Goal: Transaction & Acquisition: Purchase product/service

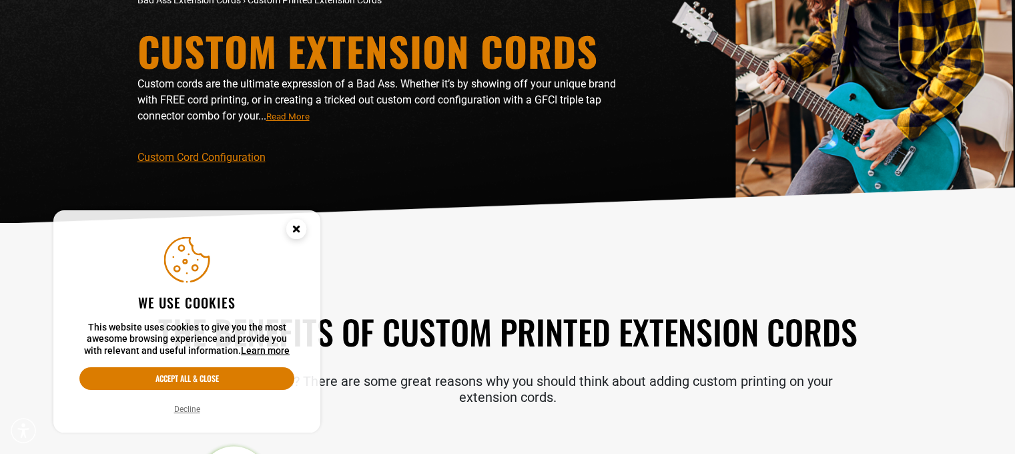
scroll to position [133, 0]
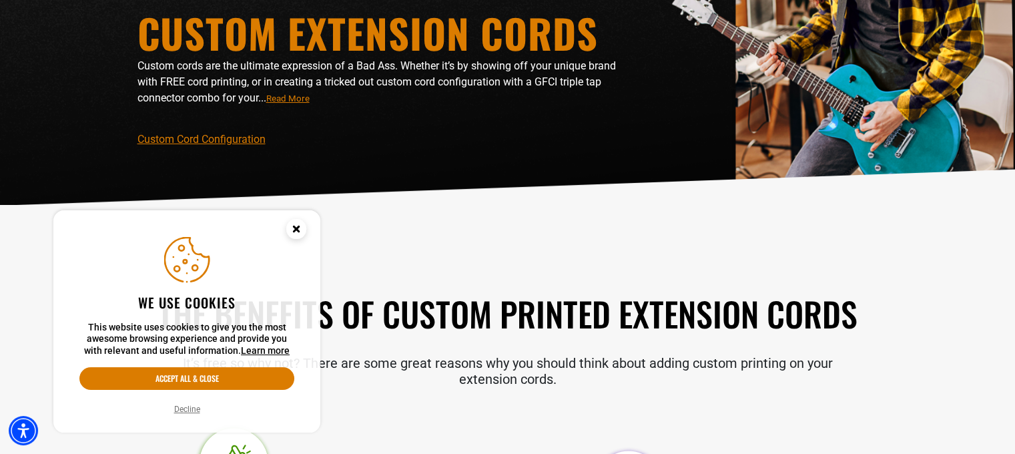
click at [291, 225] on circle "Cookie Consent" at bounding box center [296, 229] width 20 height 20
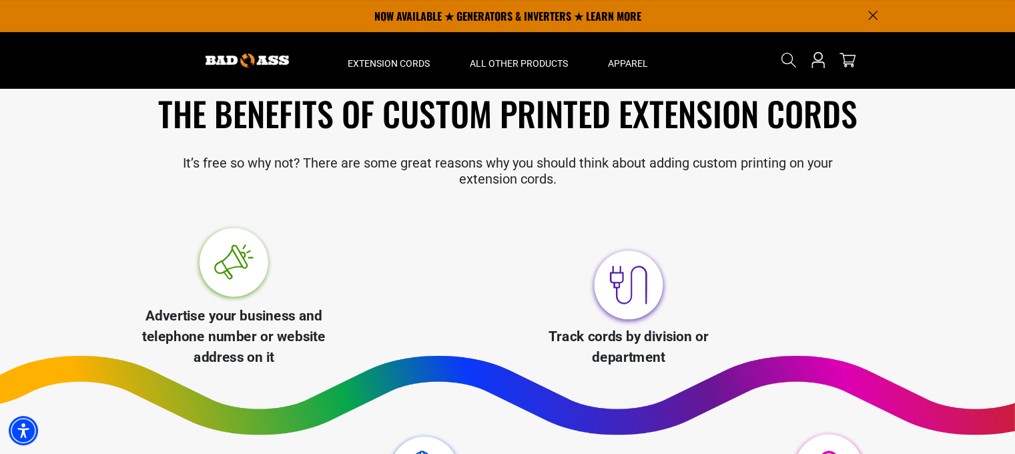
scroll to position [734, 0]
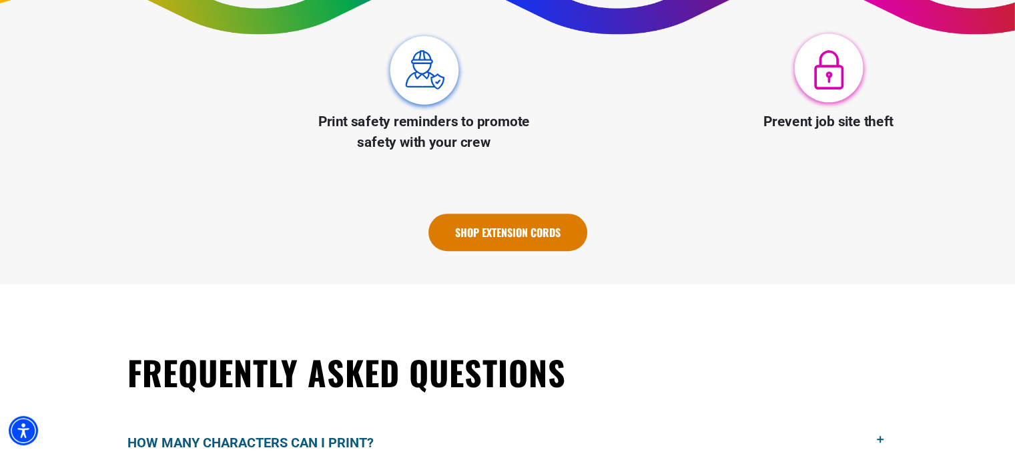
click at [534, 227] on link "Shop Extension Cords" at bounding box center [507, 231] width 159 height 37
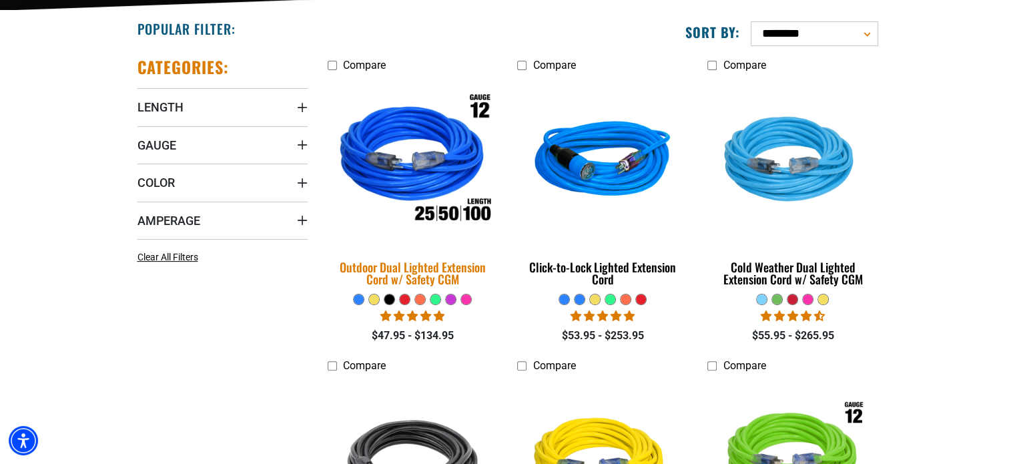
scroll to position [267, 0]
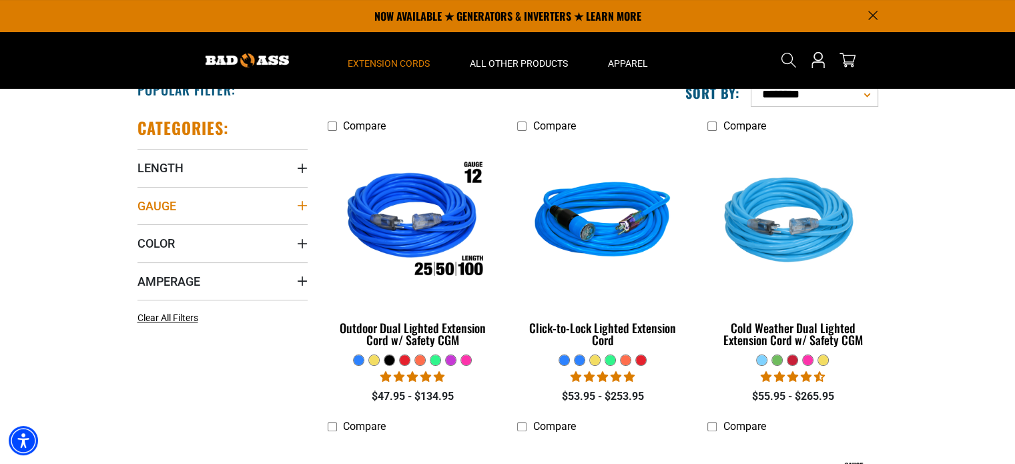
click at [297, 201] on icon "Gauge" at bounding box center [302, 205] width 11 height 11
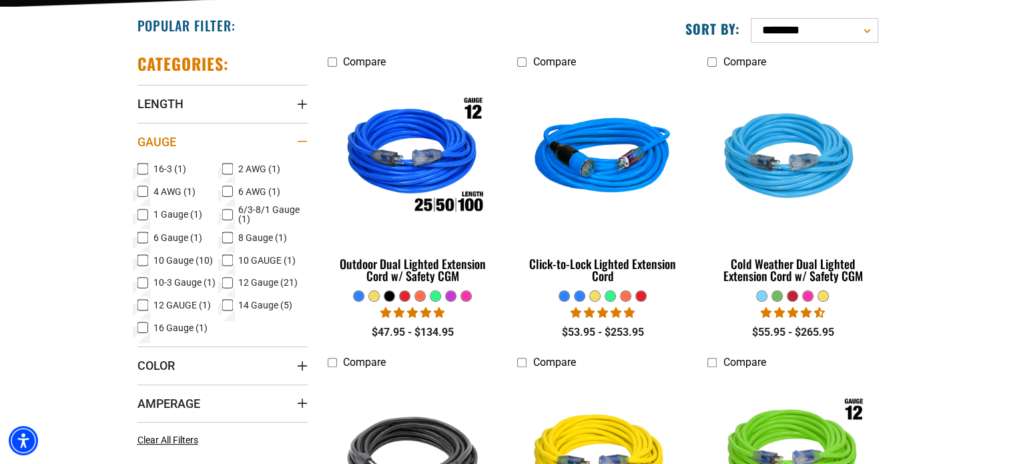
scroll to position [334, 0]
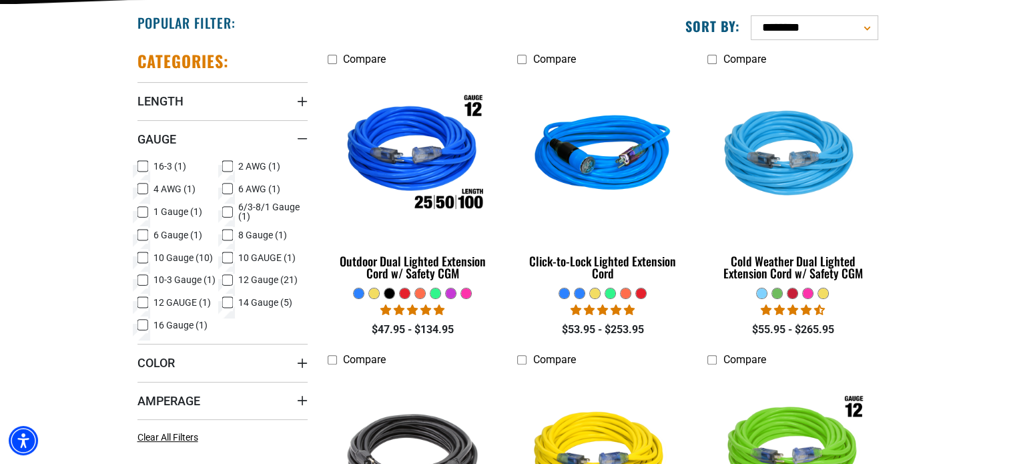
click at [232, 164] on icon at bounding box center [227, 165] width 11 height 17
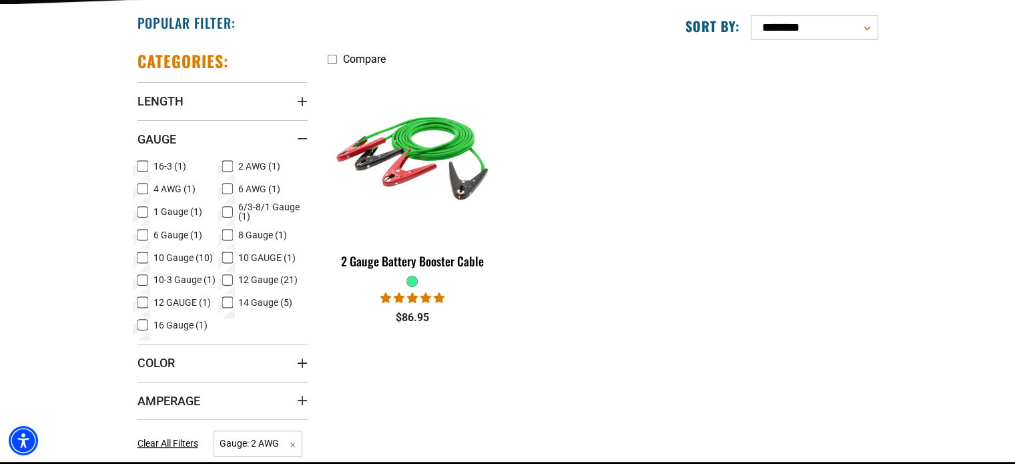
click at [228, 163] on icon at bounding box center [227, 166] width 8 height 7
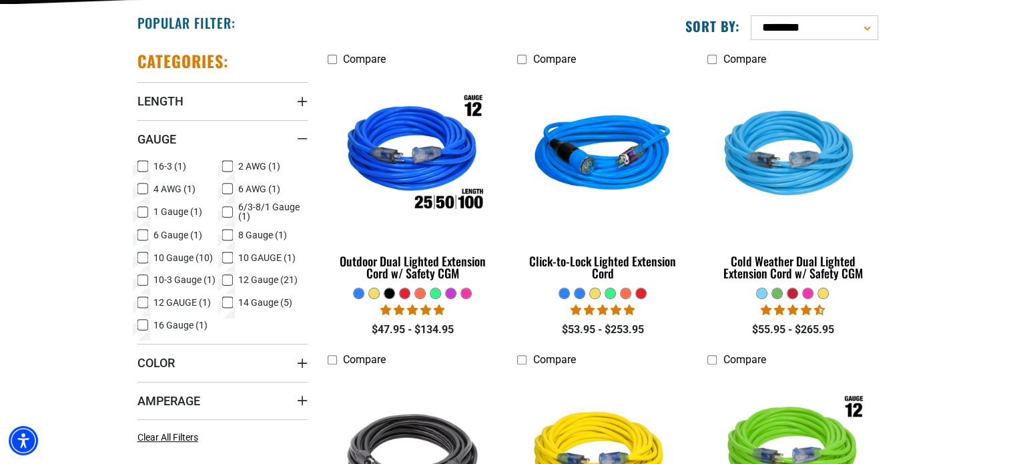
click at [143, 257] on icon at bounding box center [142, 257] width 11 height 17
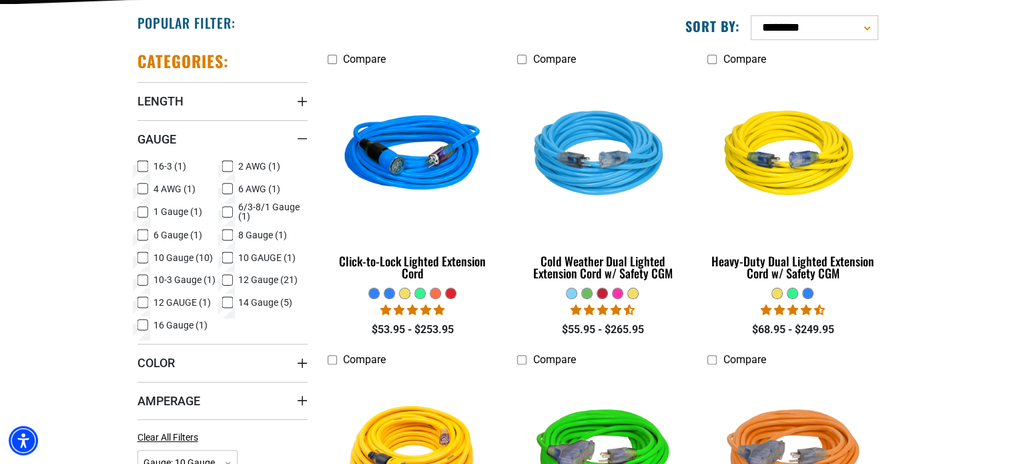
click at [229, 209] on icon at bounding box center [227, 211] width 11 height 17
click at [147, 252] on rect at bounding box center [142, 257] width 11 height 11
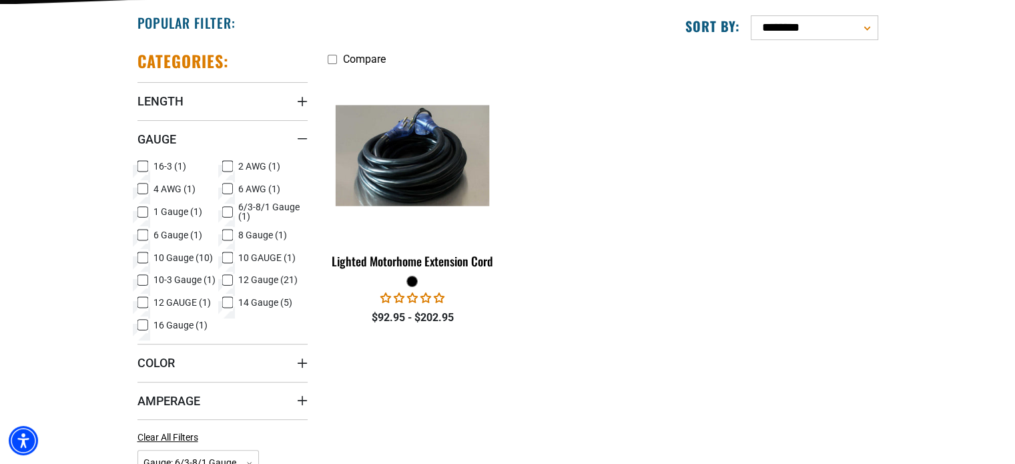
click at [230, 236] on icon at bounding box center [227, 234] width 11 height 17
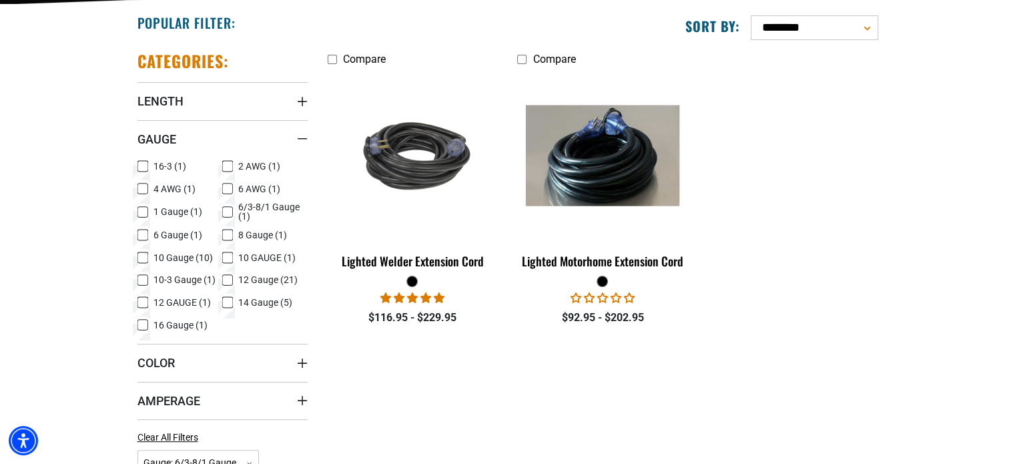
click at [229, 206] on rect at bounding box center [227, 211] width 11 height 11
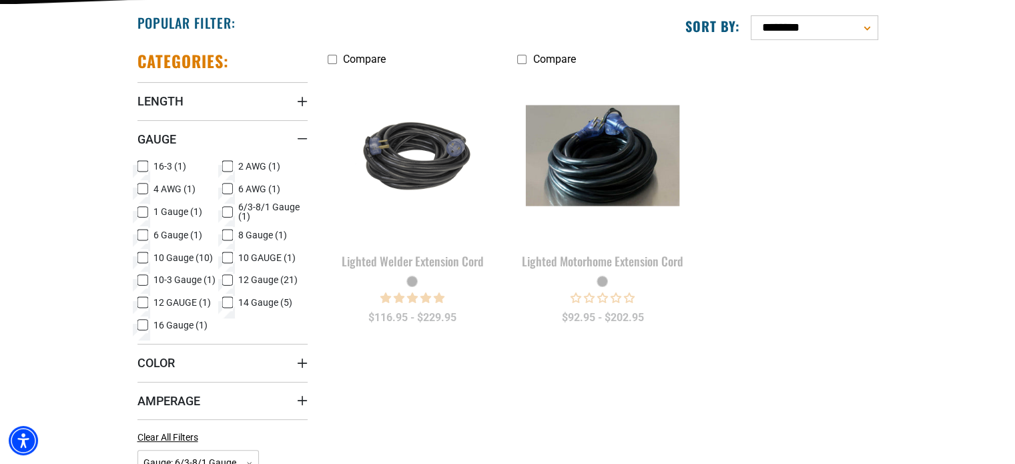
click at [225, 230] on rect at bounding box center [227, 234] width 11 height 11
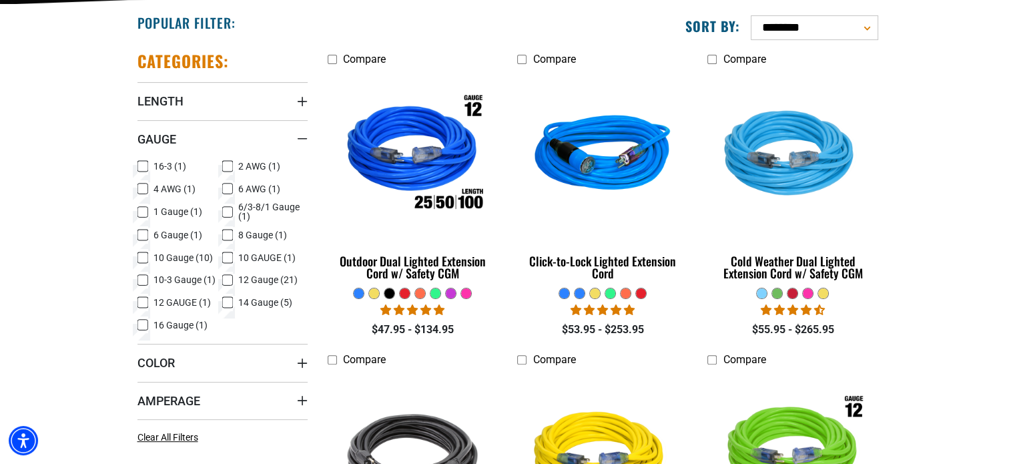
click at [143, 230] on icon at bounding box center [142, 234] width 11 height 17
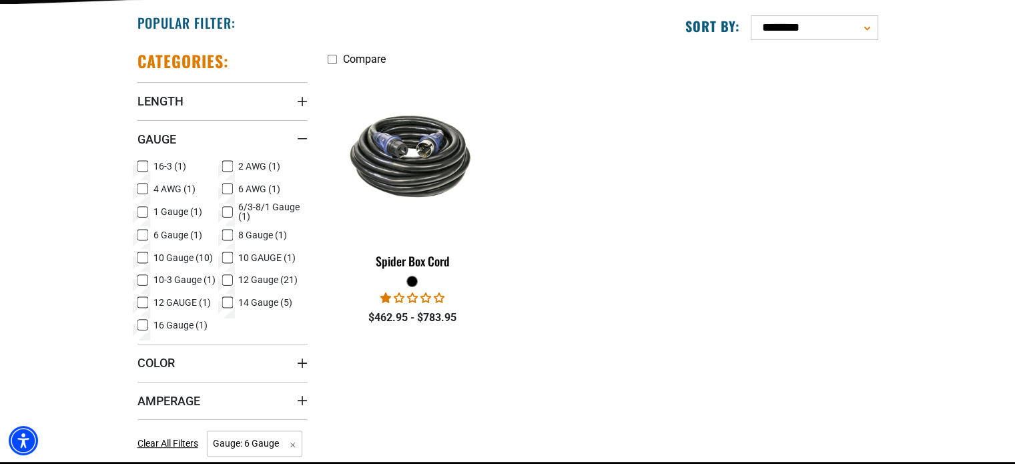
click at [143, 230] on rect at bounding box center [142, 234] width 11 height 11
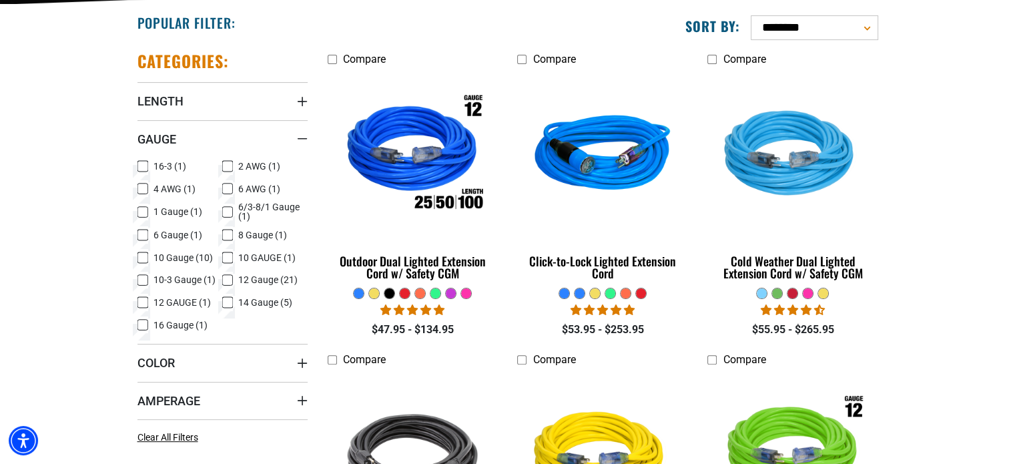
click at [145, 255] on icon at bounding box center [142, 257] width 11 height 17
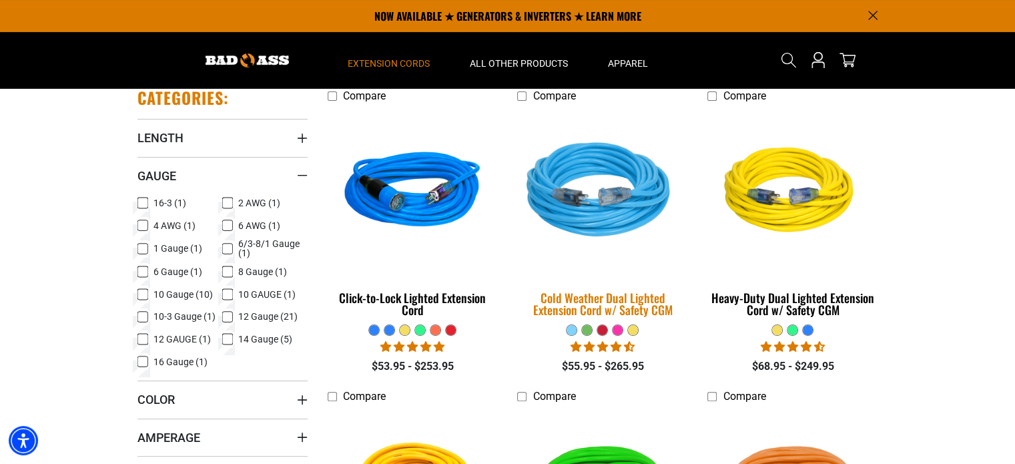
scroll to position [267, 0]
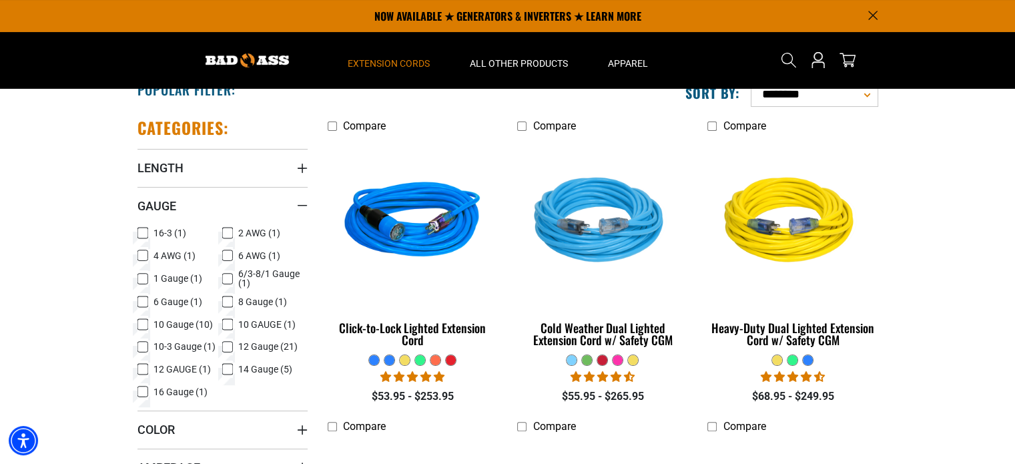
click at [832, 102] on select "**********" at bounding box center [813, 94] width 127 height 25
select select "**********"
click at [750, 82] on select "**********" at bounding box center [813, 94] width 127 height 25
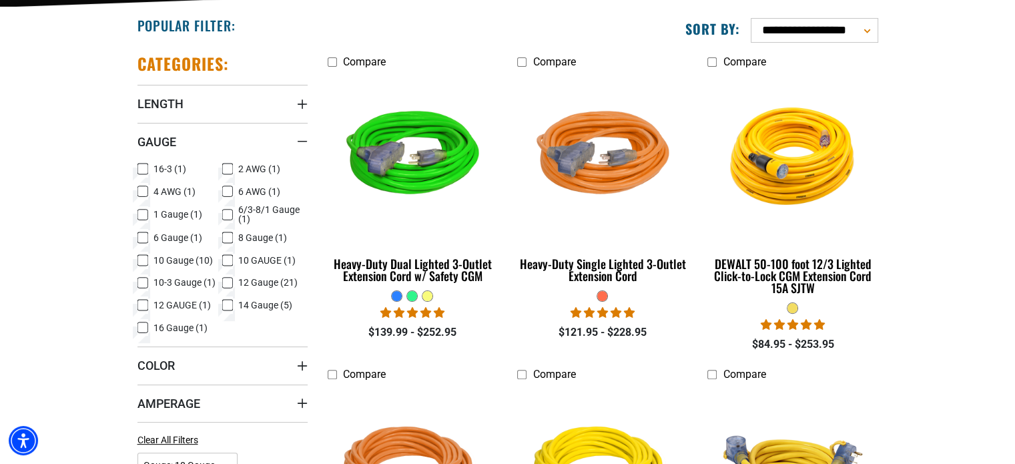
scroll to position [334, 0]
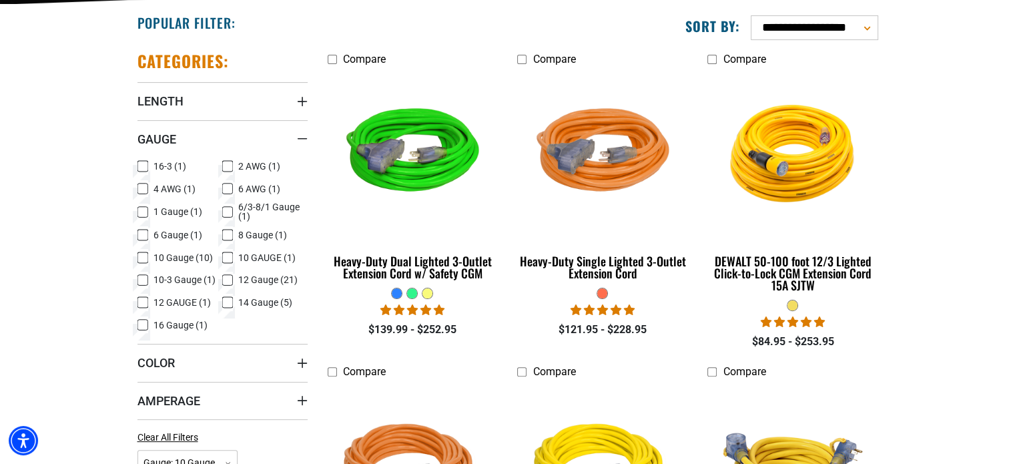
click at [251, 260] on span "10 GAUGE (1)" at bounding box center [266, 257] width 57 height 9
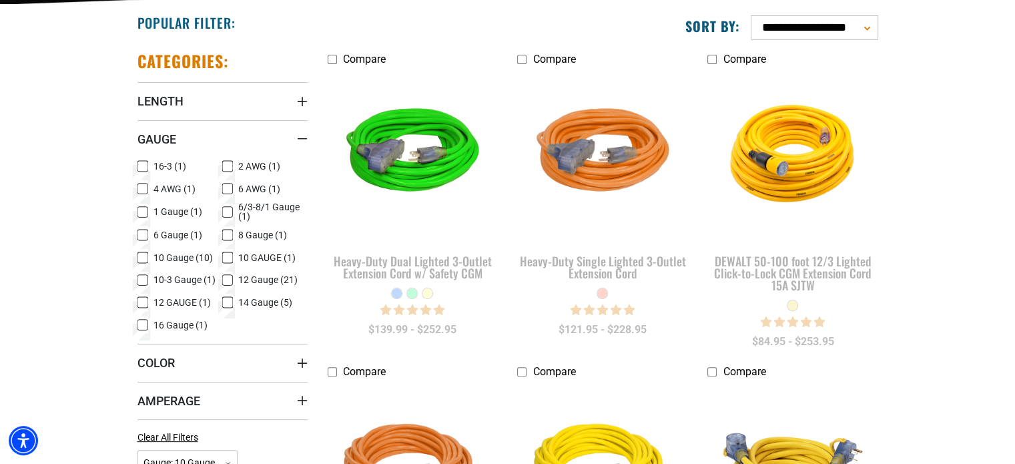
click at [149, 256] on label "10 Gauge (10) 10 Gauge (10 products)" at bounding box center [179, 257] width 85 height 17
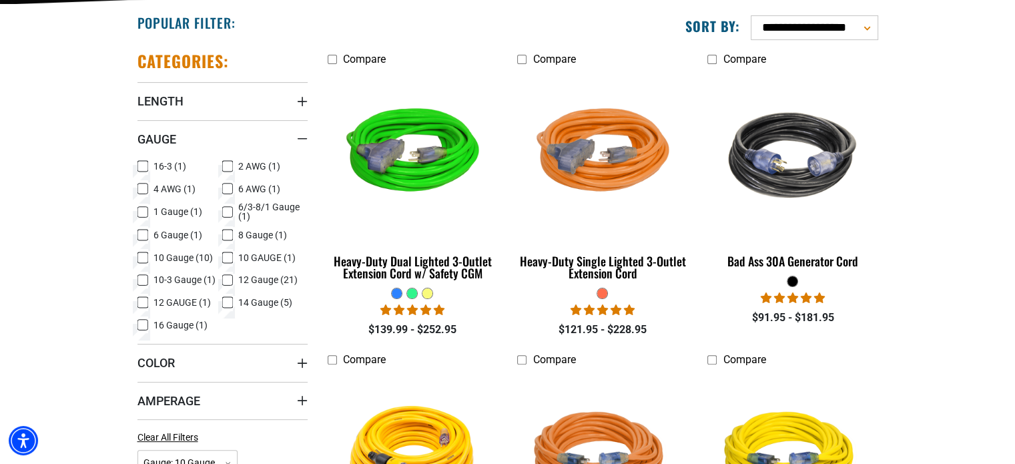
click at [245, 237] on span "8 Gauge (1)" at bounding box center [262, 234] width 49 height 9
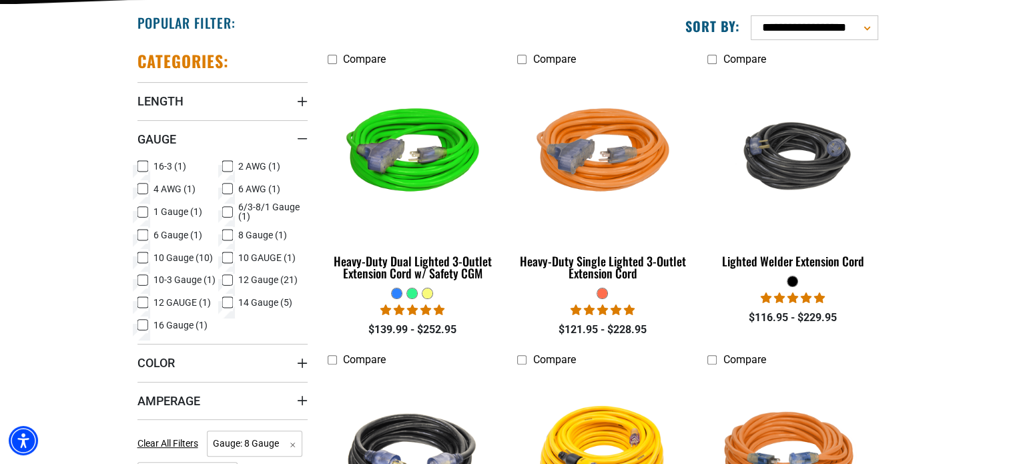
click at [258, 254] on span "10 GAUGE (1)" at bounding box center [266, 257] width 57 height 9
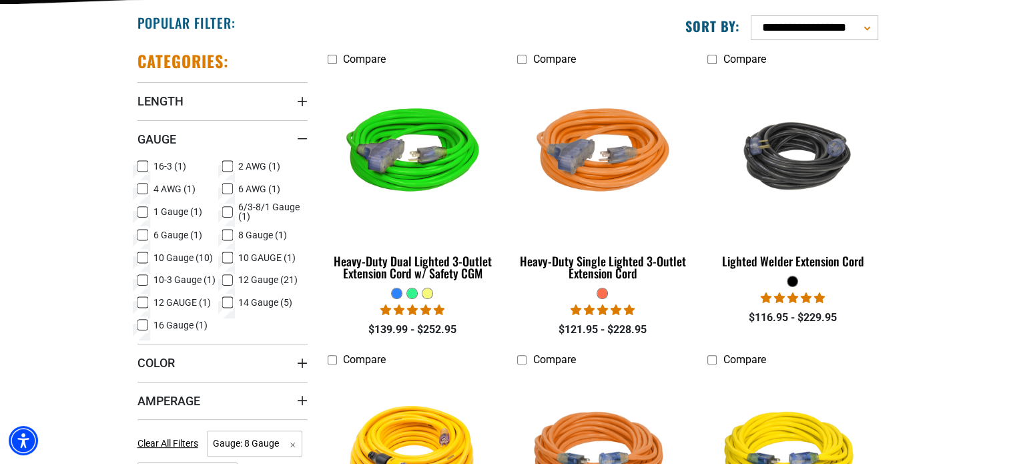
click at [262, 234] on span "8 Gauge (1)" at bounding box center [262, 234] width 49 height 9
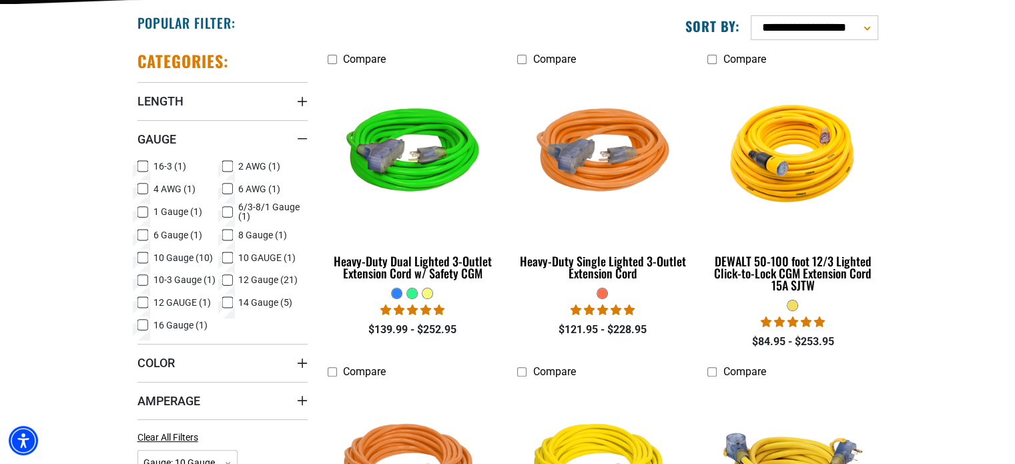
click at [177, 295] on label "12 GAUGE (1) 12 GAUGE (1 product)" at bounding box center [179, 301] width 85 height 17
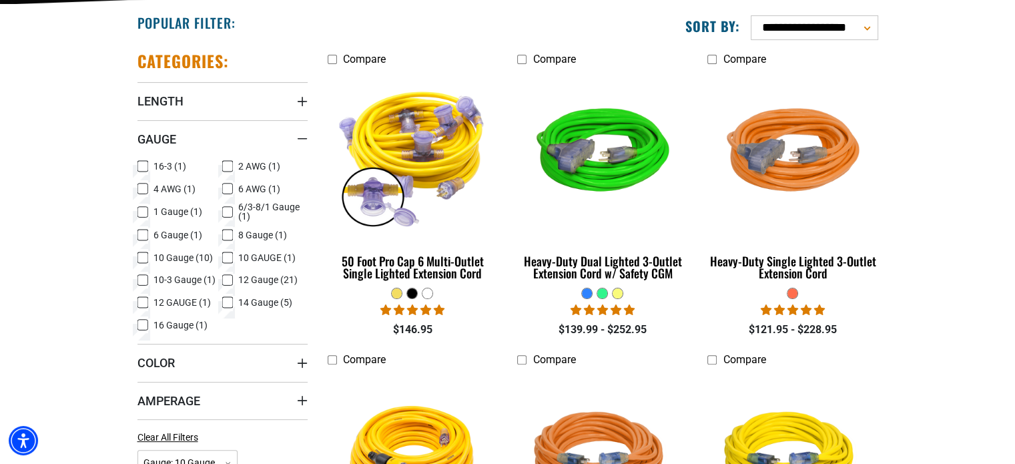
click at [189, 303] on span "12 GAUGE (1)" at bounding box center [181, 301] width 57 height 9
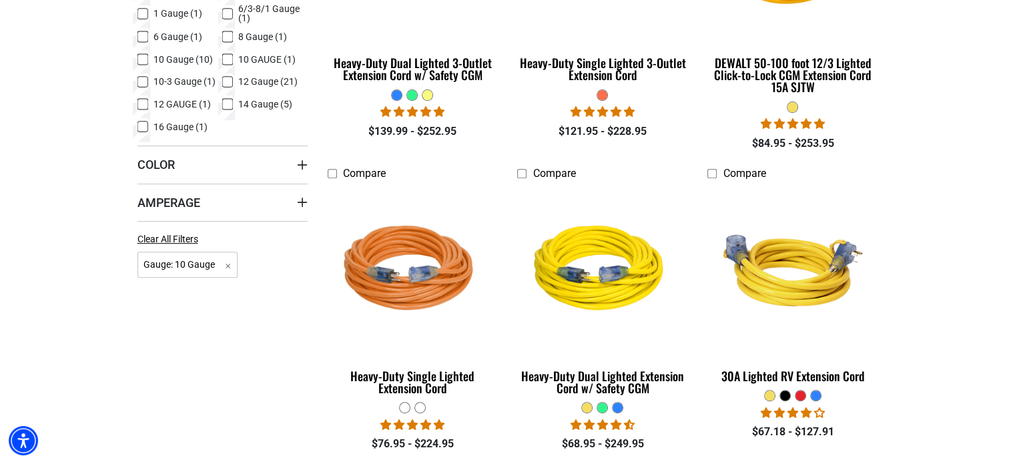
scroll to position [534, 0]
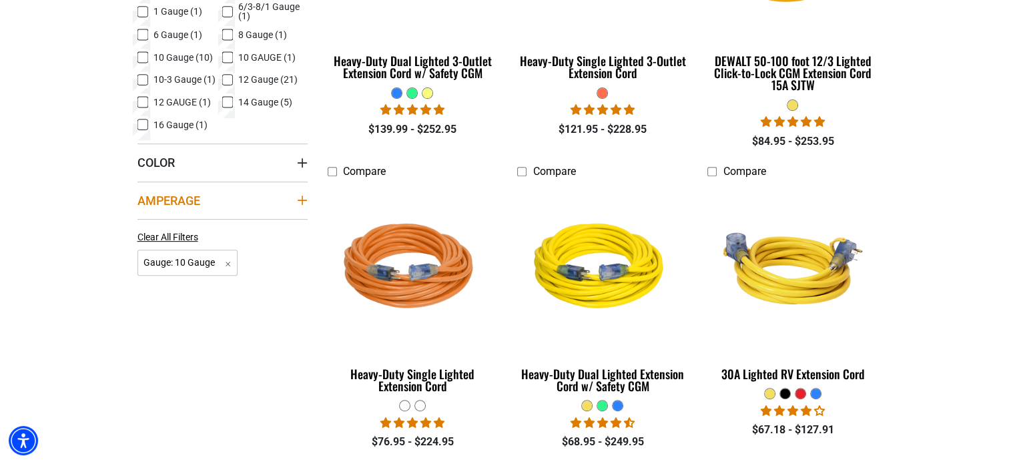
click at [292, 204] on summary "Amperage" at bounding box center [222, 199] width 170 height 37
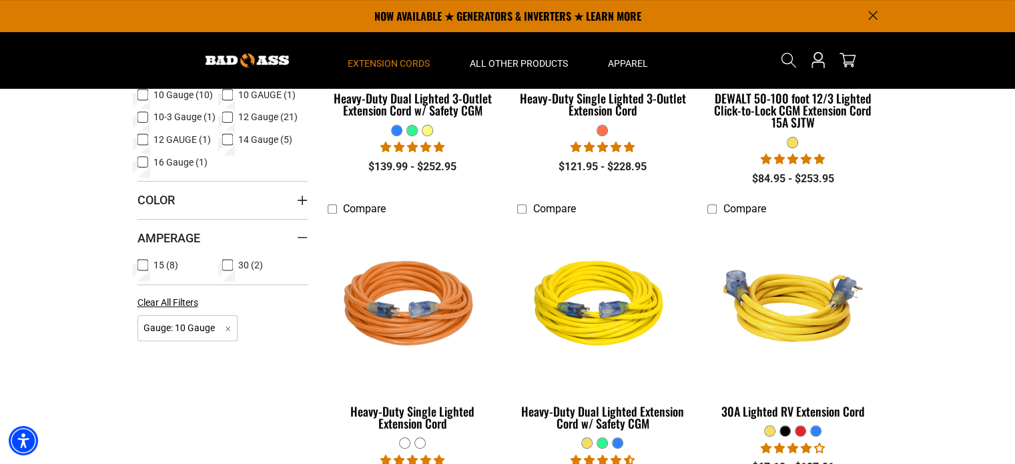
scroll to position [467, 0]
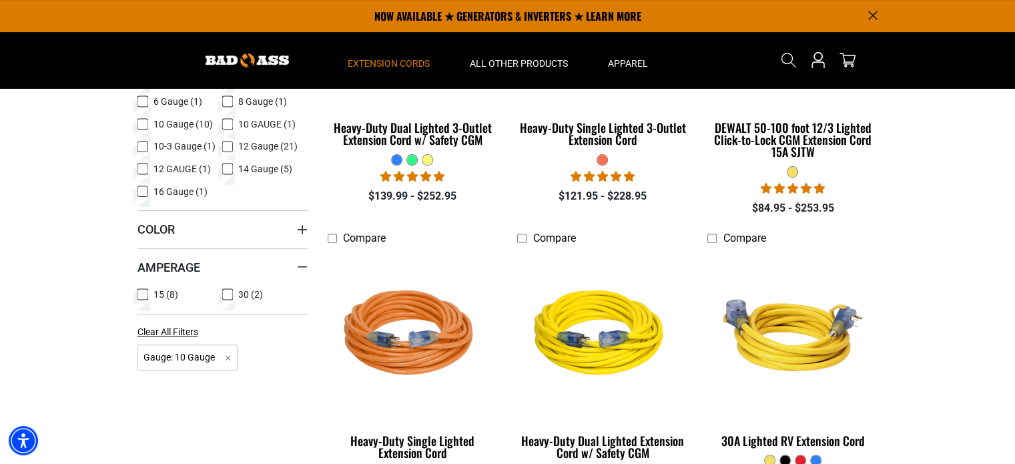
click at [229, 296] on icon at bounding box center [227, 293] width 11 height 17
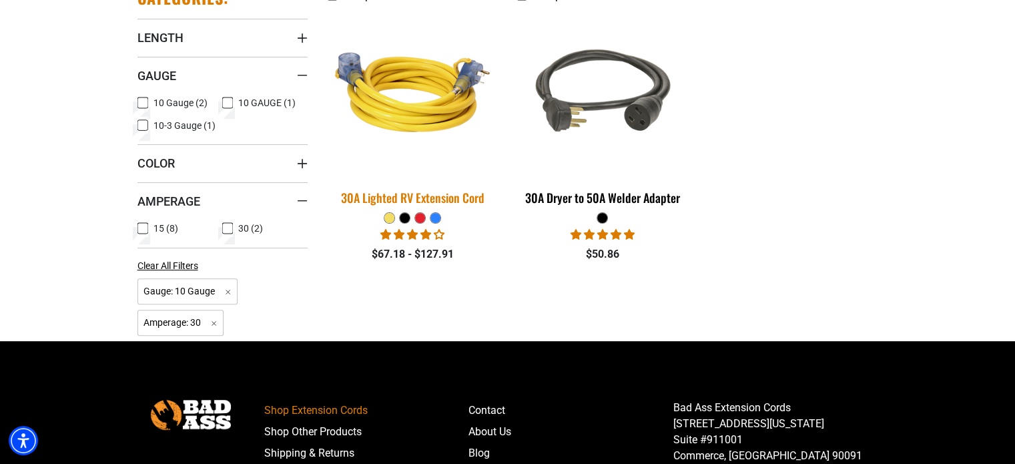
scroll to position [400, 0]
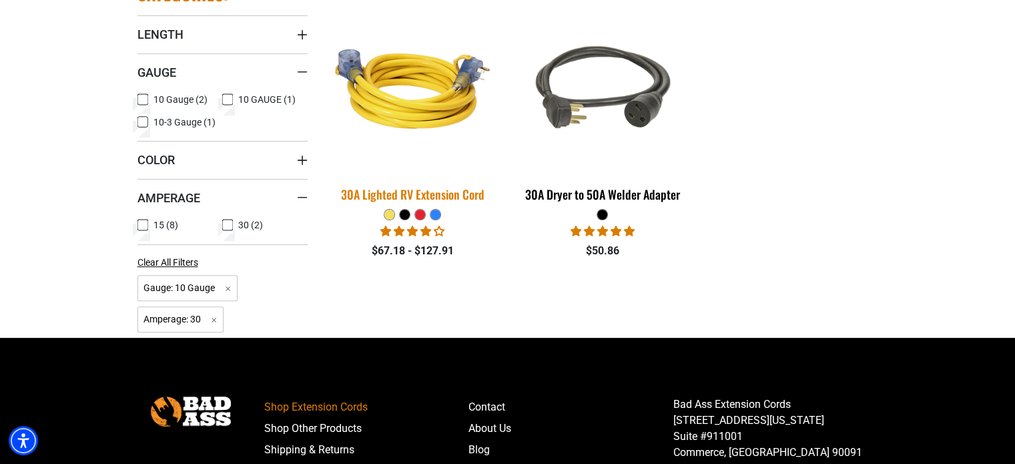
click at [436, 189] on div "30A Lighted RV Extension Cord" at bounding box center [412, 194] width 170 height 12
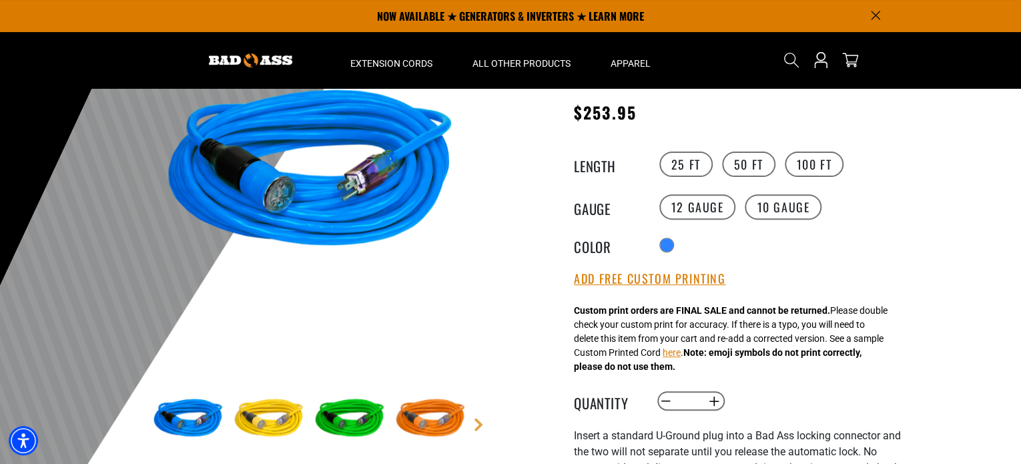
scroll to position [67, 0]
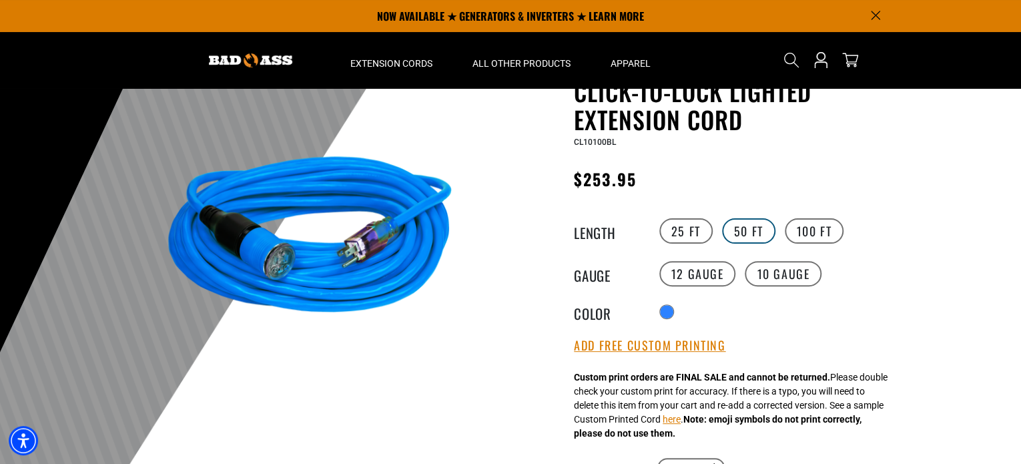
click at [754, 226] on label "50 FT" at bounding box center [748, 230] width 53 height 25
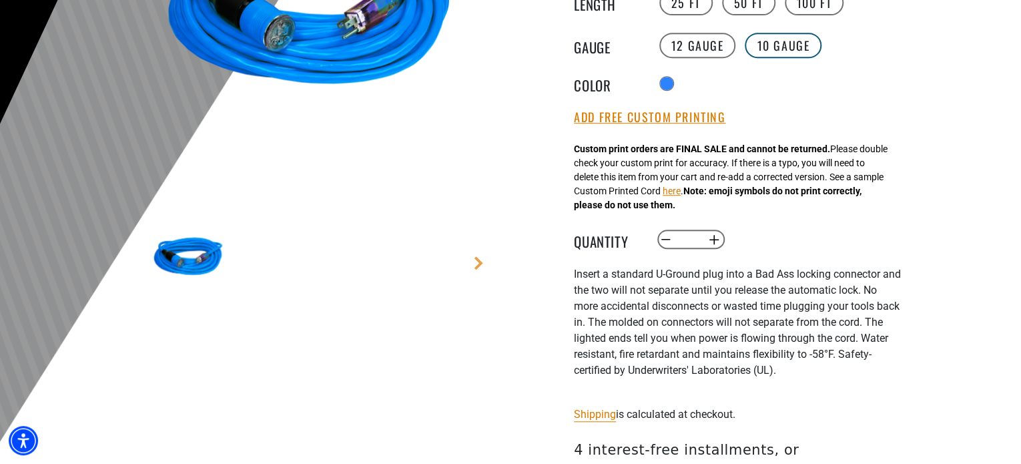
scroll to position [334, 0]
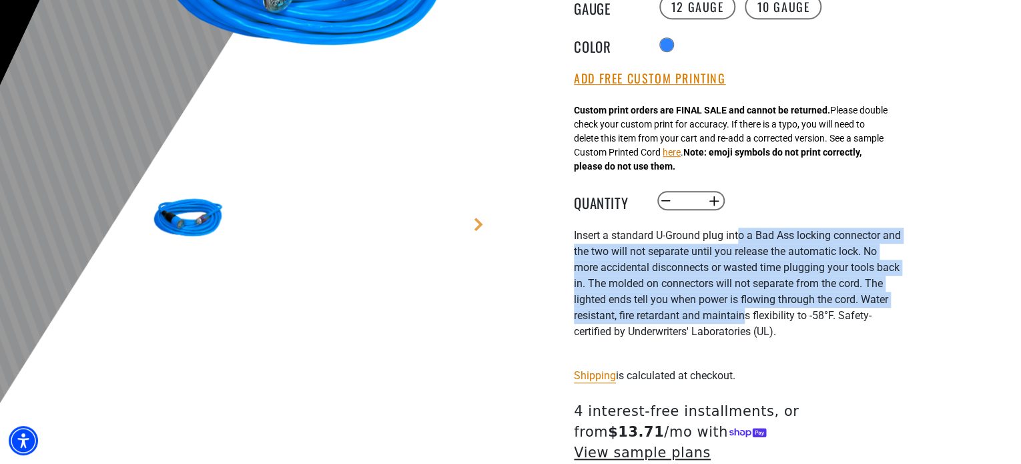
drag, startPoint x: 744, startPoint y: 239, endPoint x: 746, endPoint y: 313, distance: 73.4
click at [746, 313] on span "nsert a standard U-Ground plug into a Bad Ass locking connector and the two wil…" at bounding box center [737, 283] width 327 height 109
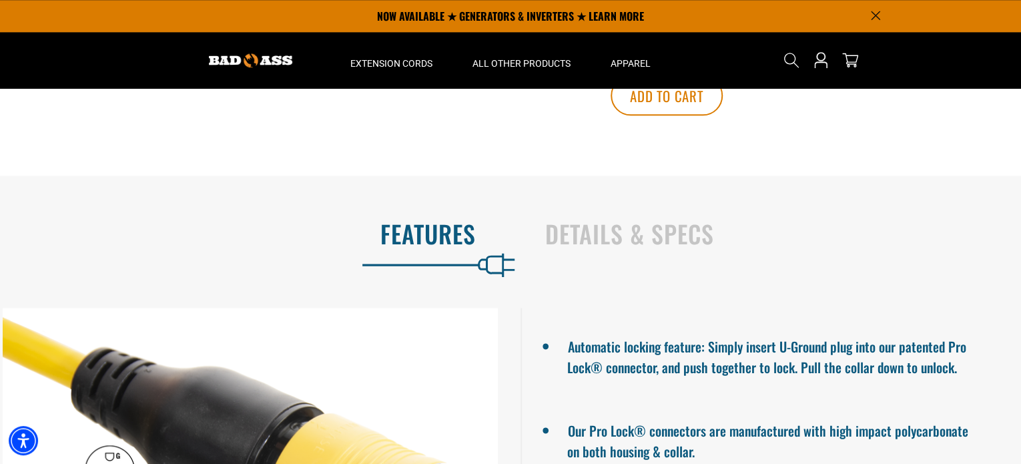
scroll to position [734, 0]
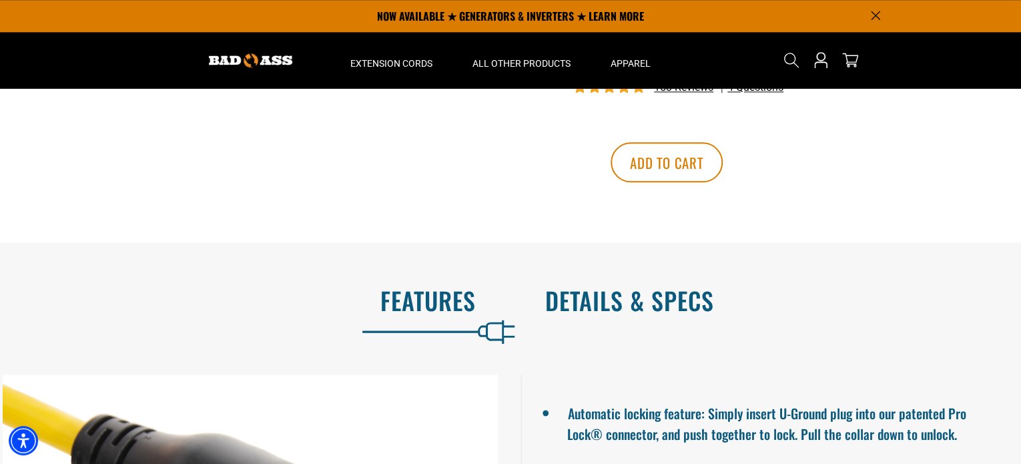
click at [651, 286] on h2 "Details & Specs" at bounding box center [769, 300] width 448 height 28
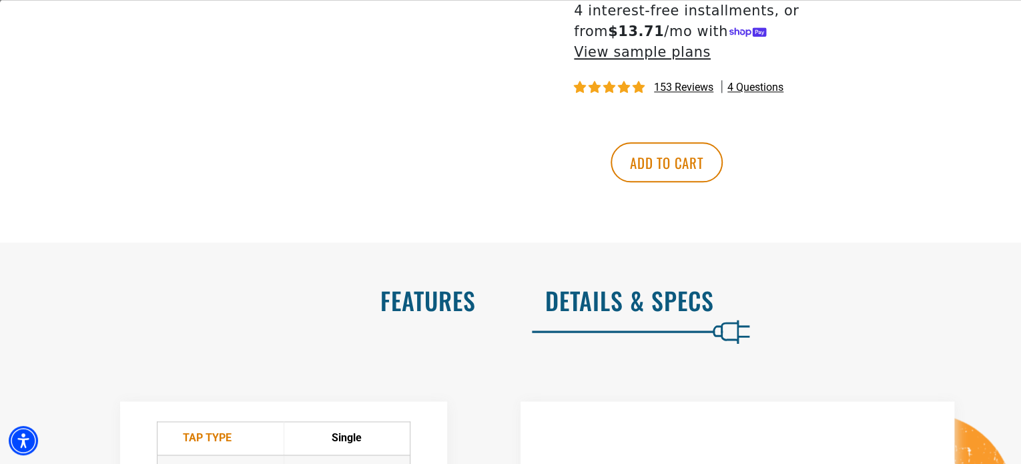
click at [446, 287] on h2 "Features" at bounding box center [252, 300] width 448 height 28
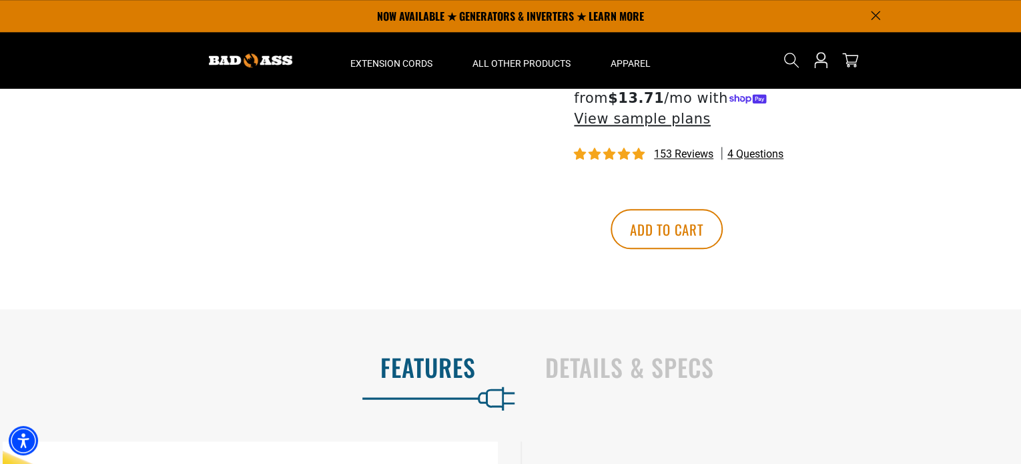
click at [756, 147] on span "4 questions" at bounding box center [755, 154] width 56 height 15
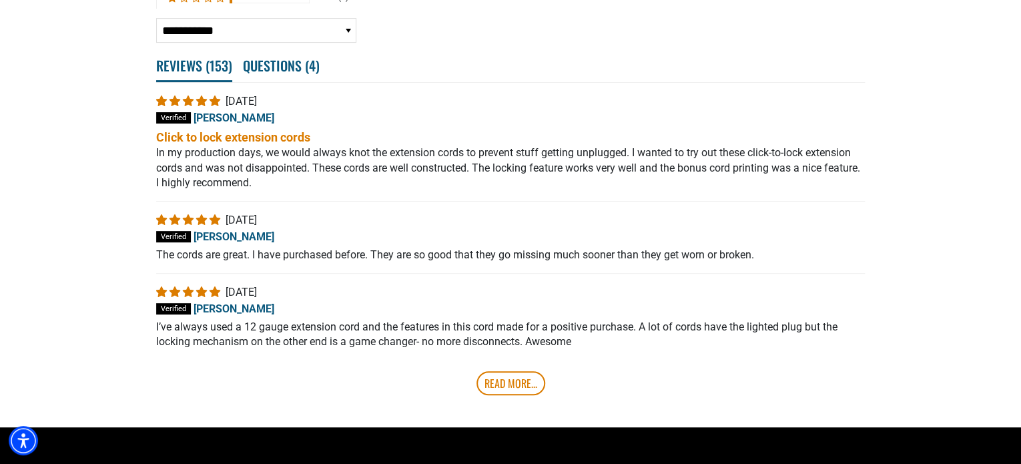
scroll to position [2812, 0]
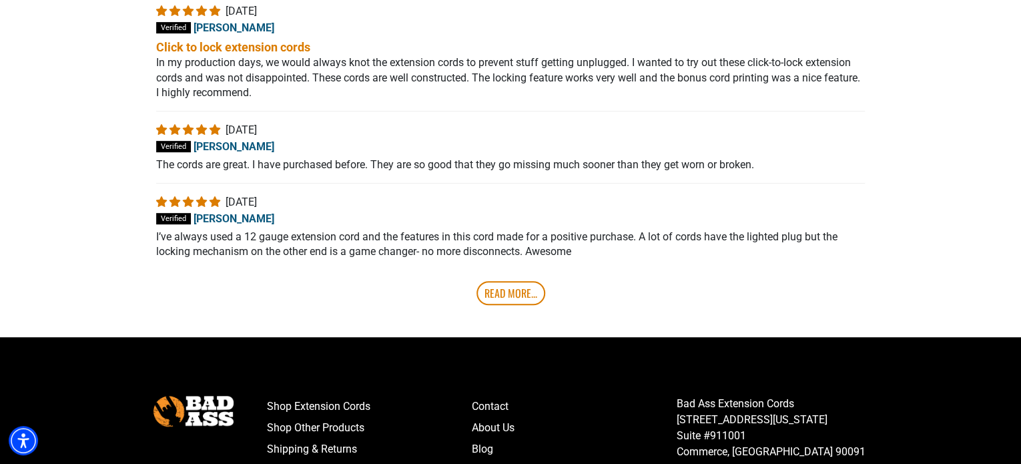
click at [510, 259] on div "Read More..." at bounding box center [510, 281] width 708 height 45
click at [509, 281] on link "Read More..." at bounding box center [510, 293] width 69 height 24
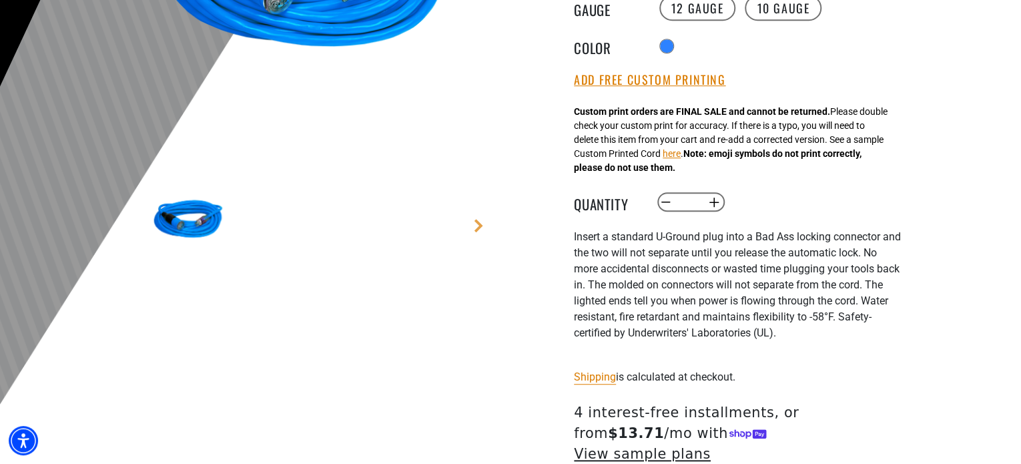
scroll to position [344, 0]
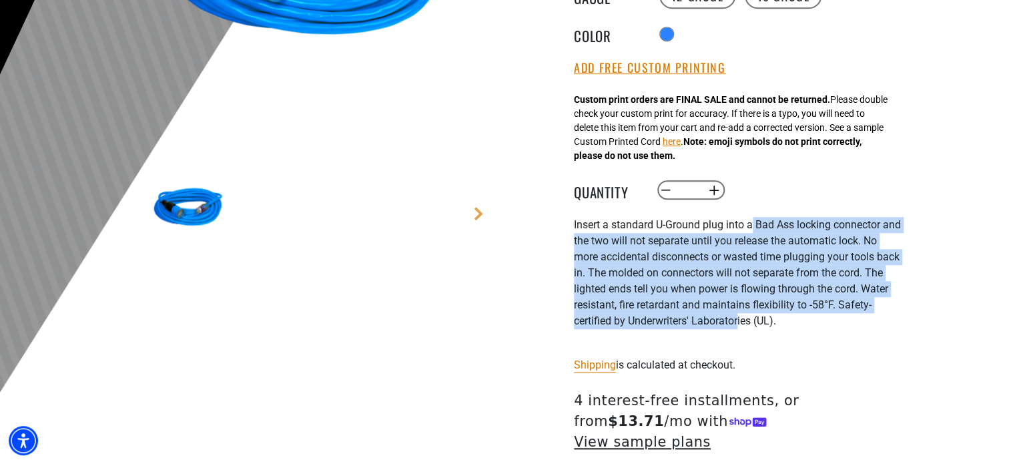
drag, startPoint x: 756, startPoint y: 220, endPoint x: 740, endPoint y: 326, distance: 107.2
click at [740, 326] on span "nsert a standard U-Ground plug into a Bad Ass locking connector and the two wil…" at bounding box center [737, 272] width 327 height 109
click at [740, 327] on span "nsert a standard U-Ground plug into a Bad Ass locking connector and the two wil…" at bounding box center [737, 272] width 327 height 109
click at [731, 320] on span "nsert a standard U-Ground plug into a Bad Ass locking connector and the two wil…" at bounding box center [737, 272] width 327 height 109
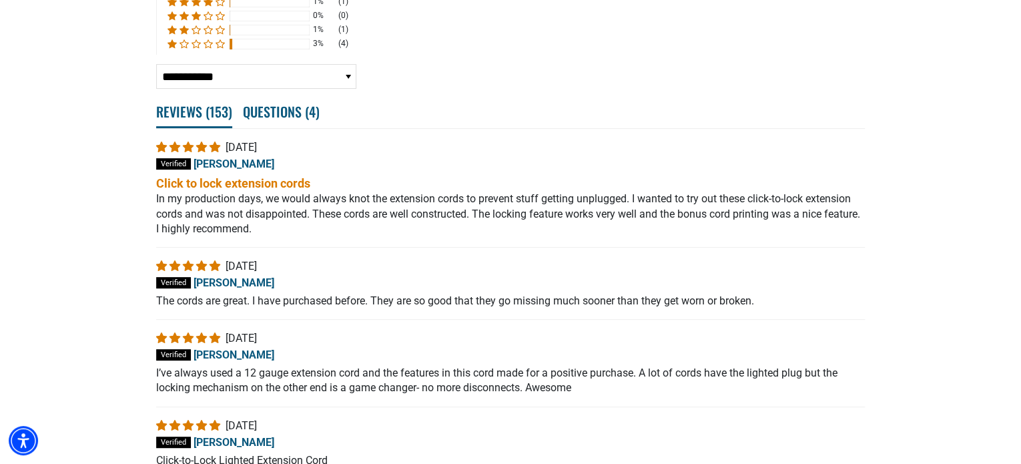
scroll to position [2679, 0]
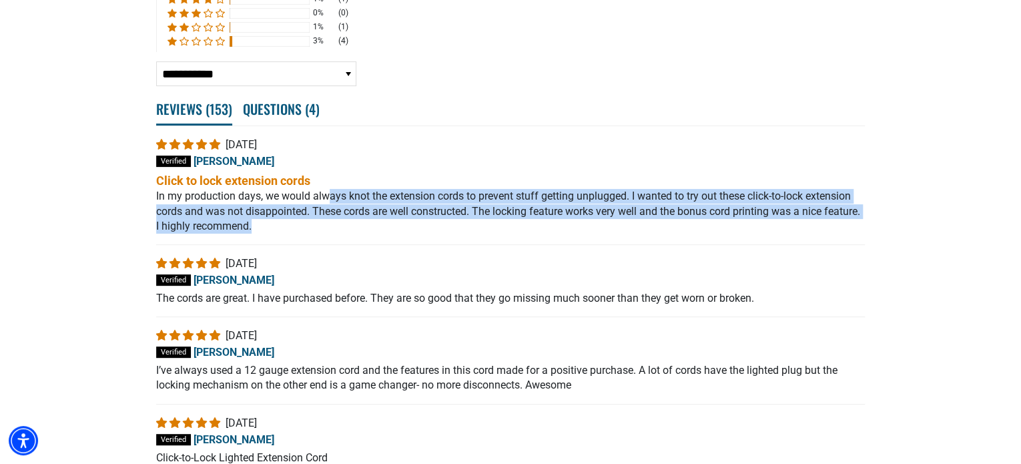
drag, startPoint x: 329, startPoint y: 155, endPoint x: 396, endPoint y: 189, distance: 74.9
click at [396, 189] on p "In my production days, we would always knot the extension cords to prevent stuf…" at bounding box center [510, 211] width 708 height 45
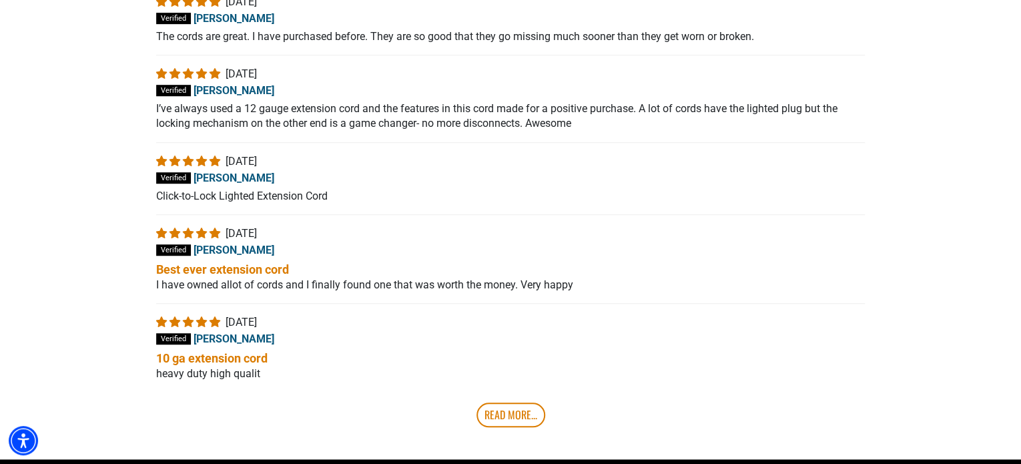
scroll to position [2945, 0]
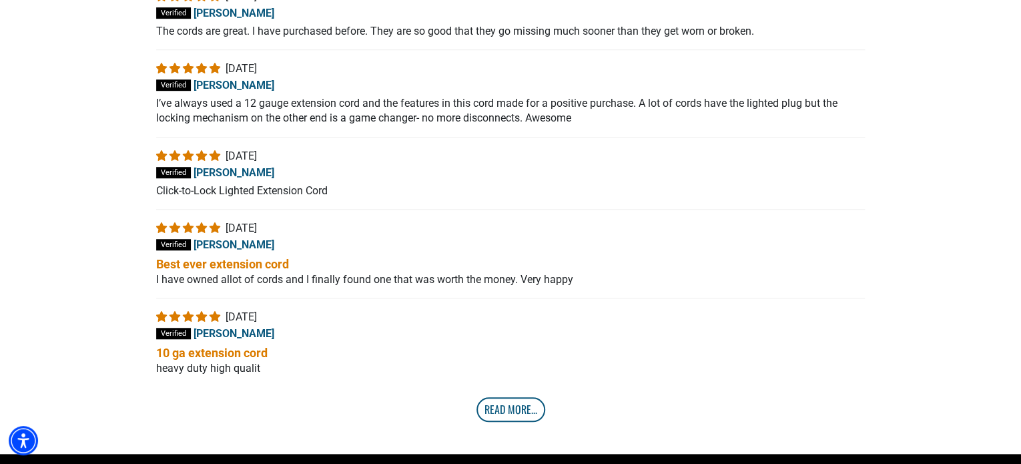
click at [514, 397] on link "Read More..." at bounding box center [510, 409] width 69 height 24
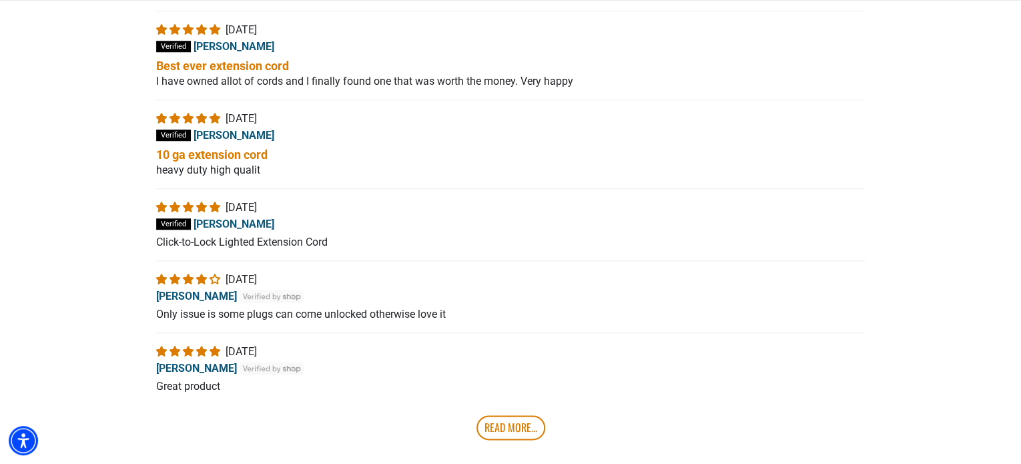
scroll to position [3146, 0]
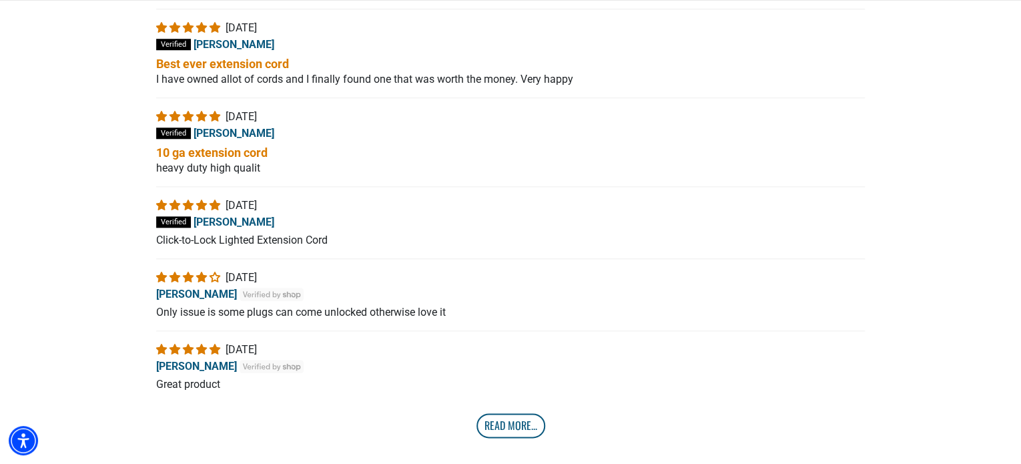
click at [513, 413] on link "Read More..." at bounding box center [510, 425] width 69 height 24
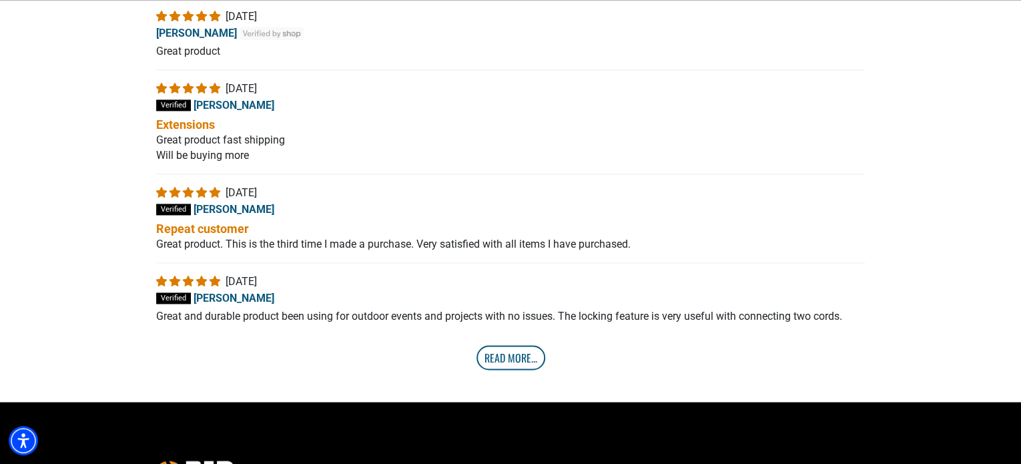
scroll to position [3479, 0]
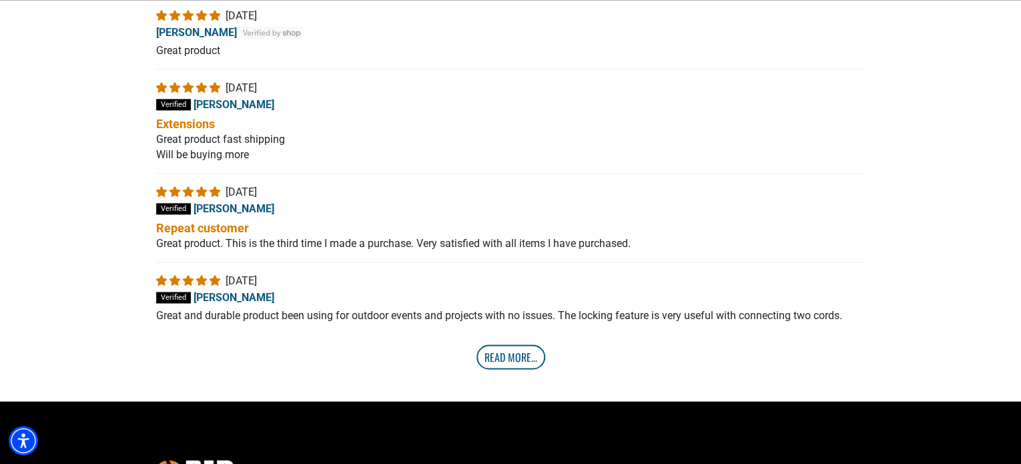
click at [536, 347] on link "Read More..." at bounding box center [510, 356] width 69 height 24
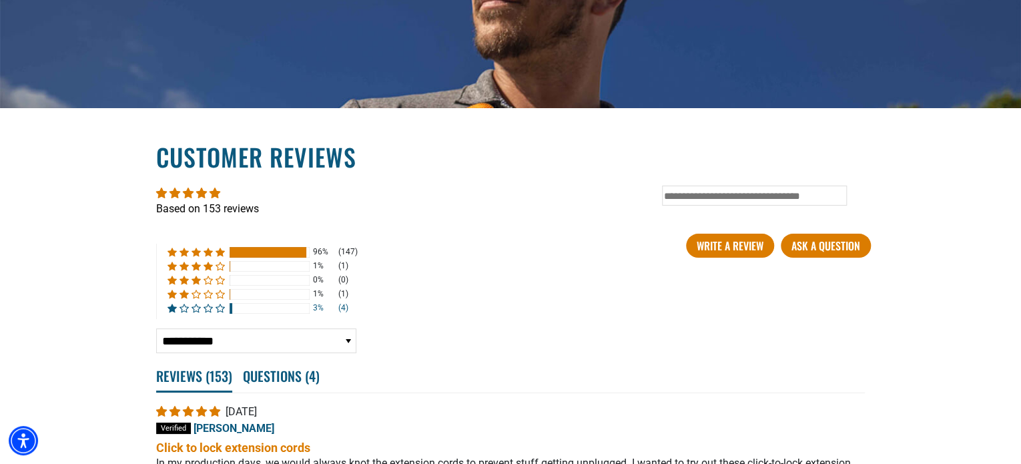
click at [252, 303] on div at bounding box center [269, 308] width 80 height 11
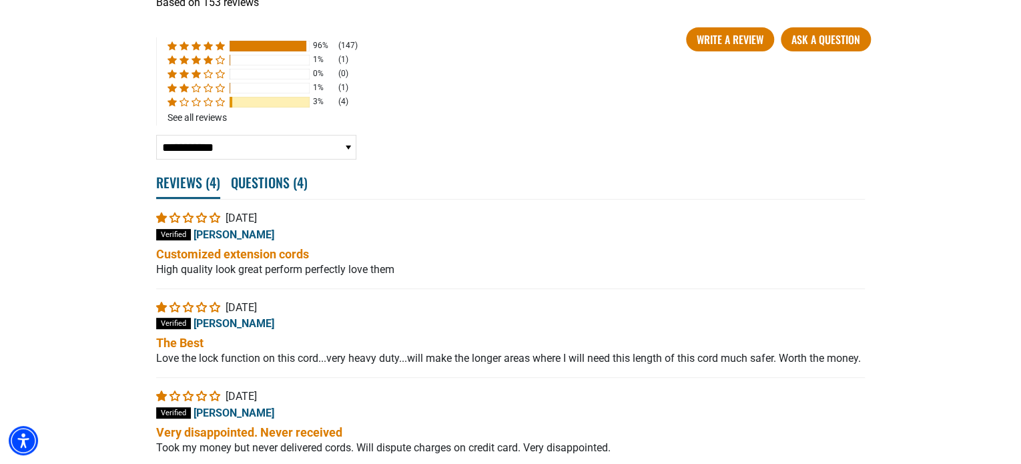
scroll to position [2780, 0]
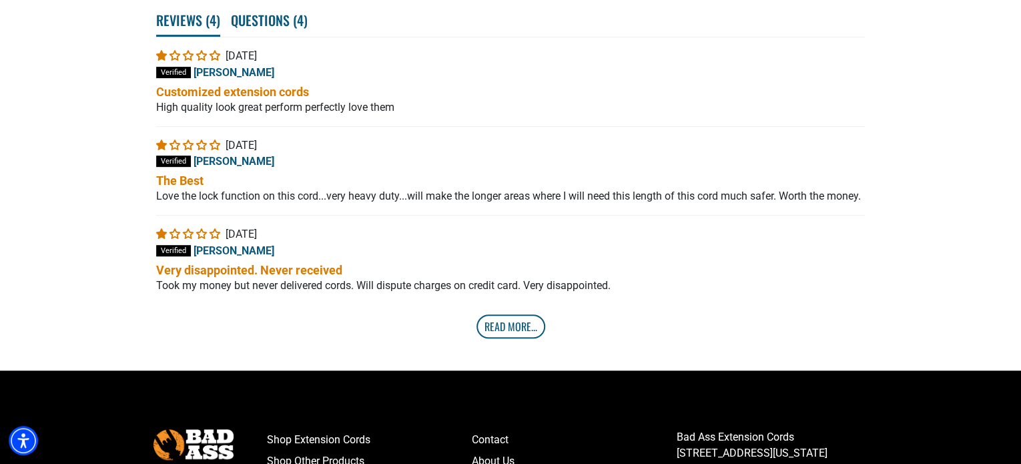
click at [510, 314] on link "Read More..." at bounding box center [510, 326] width 69 height 24
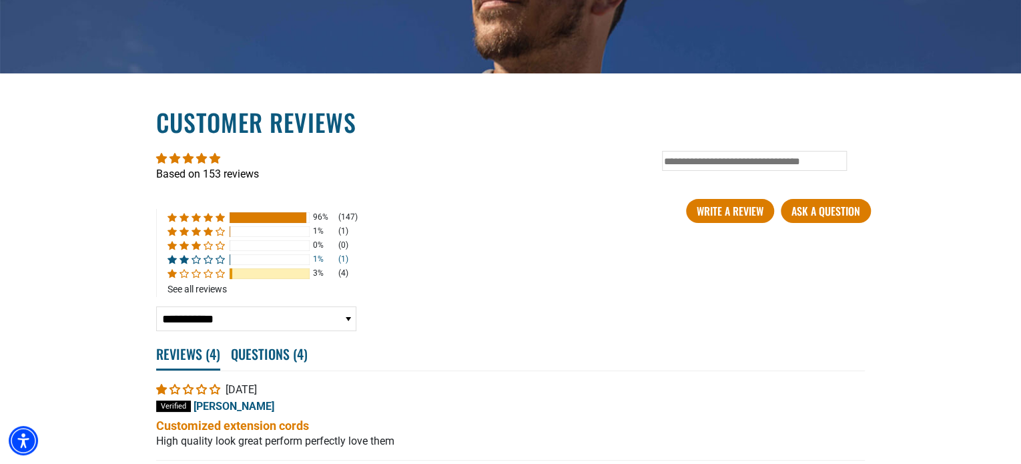
click at [205, 255] on span "1% (1) reviews with 2 star rating" at bounding box center [209, 259] width 12 height 9
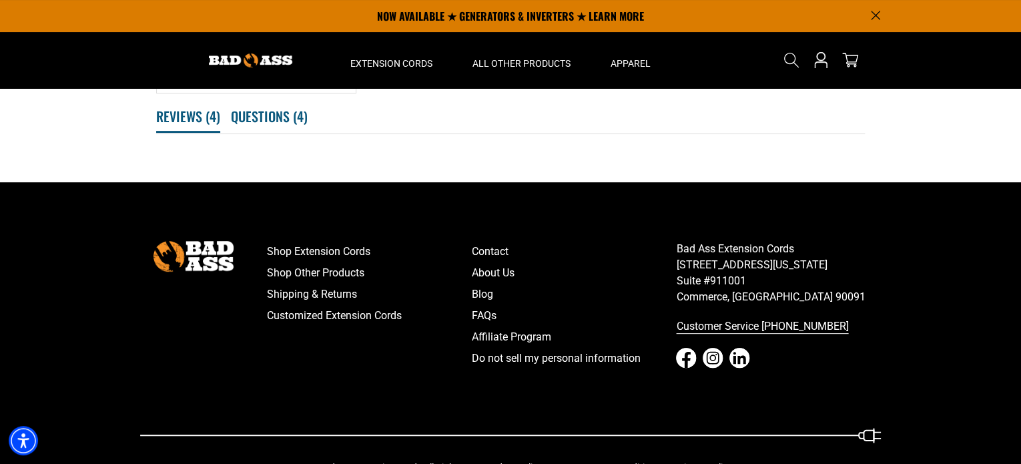
scroll to position [2484, 0]
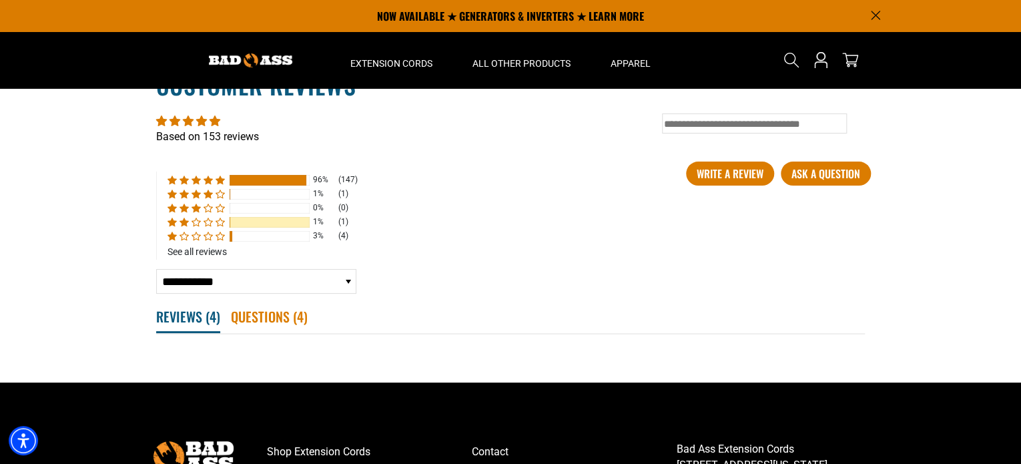
click at [283, 301] on span "Questions ( 4 )" at bounding box center [269, 315] width 77 height 29
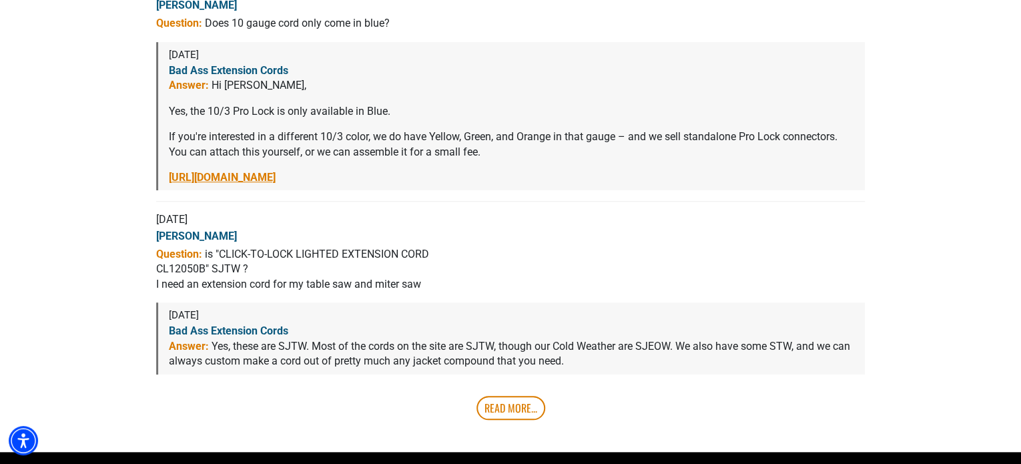
scroll to position [3032, 0]
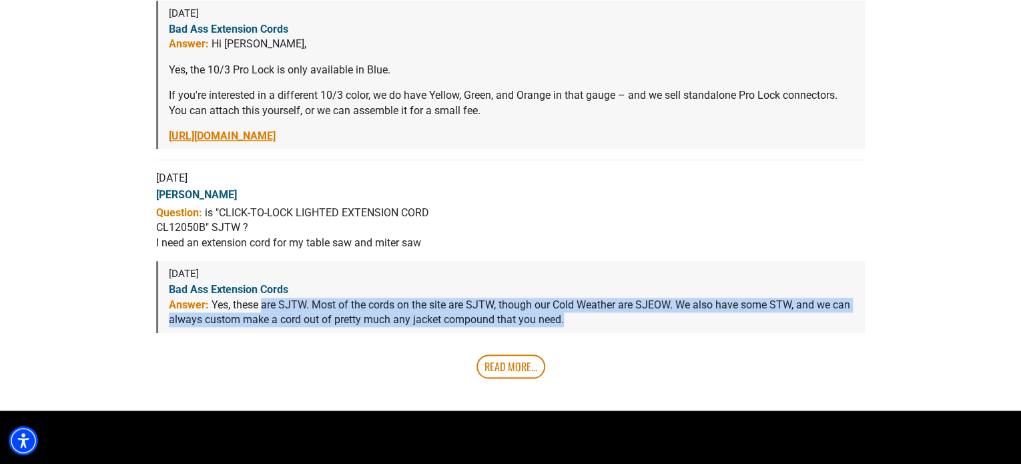
drag, startPoint x: 263, startPoint y: 277, endPoint x: 572, endPoint y: 295, distance: 308.7
click at [570, 297] on p "Yes, these are SJTW. Most of the cords on the site are SJTW, though our Cold We…" at bounding box center [511, 312] width 685 height 30
click at [580, 297] on p "Yes, these are SJTW. Most of the cords on the site are SJTW, though our Cold We…" at bounding box center [511, 312] width 685 height 30
drag, startPoint x: 578, startPoint y: 291, endPoint x: 248, endPoint y: 270, distance: 330.2
click at [248, 297] on p "Yes, these are SJTW. Most of the cords on the site are SJTW, though our Cold We…" at bounding box center [511, 312] width 685 height 30
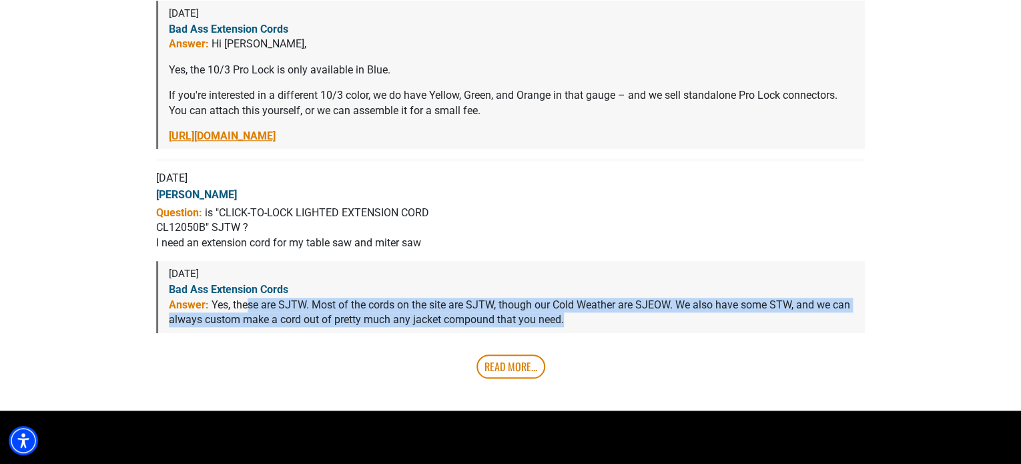
click at [427, 297] on p "Yes, these are SJTW. Most of the cords on the site are SJTW, though our Cold We…" at bounding box center [511, 312] width 685 height 30
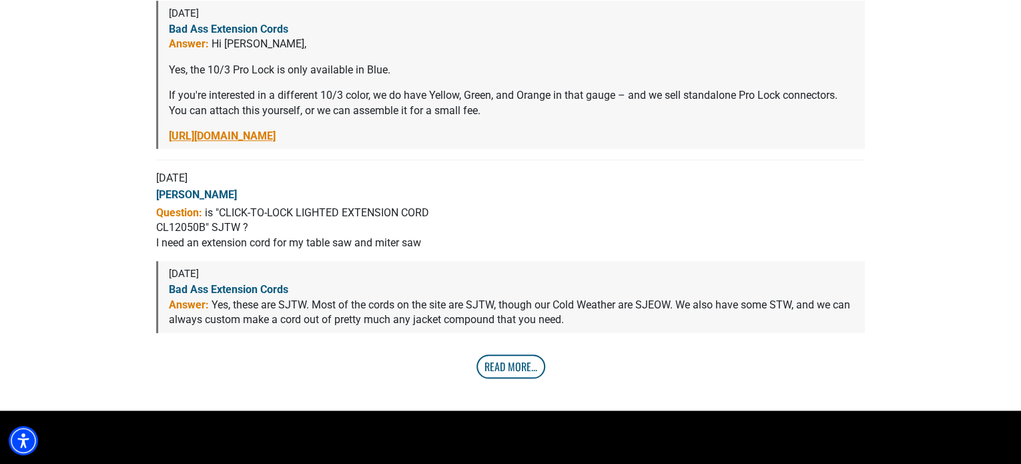
click at [515, 354] on link "Read More..." at bounding box center [510, 366] width 69 height 24
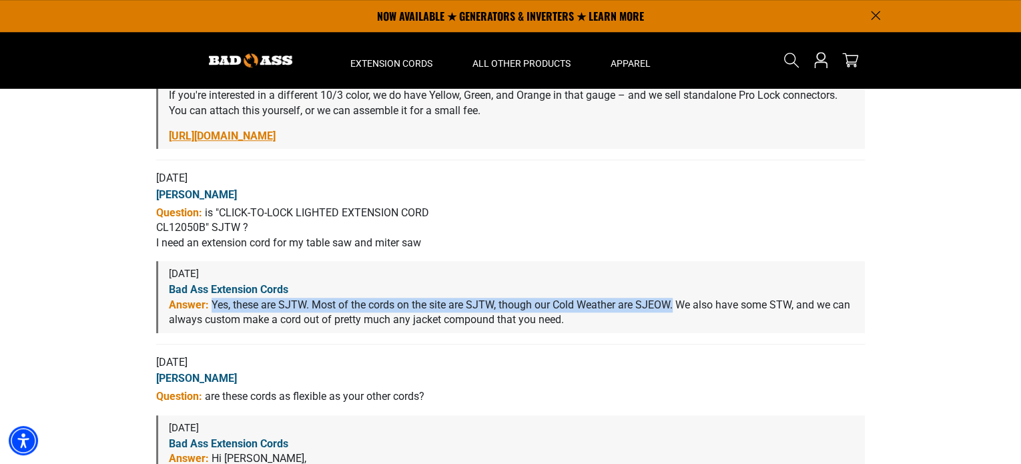
drag, startPoint x: 674, startPoint y: 276, endPoint x: 479, endPoint y: 269, distance: 194.9
click at [479, 269] on div "08/16/2023 Yes, these are SJTW. Most of the cords on the site are SJTW, though …" at bounding box center [510, 296] width 708 height 71
click at [488, 297] on p "Yes, these are SJTW. Most of the cords on the site are SJTW, though our Cold We…" at bounding box center [511, 312] width 685 height 30
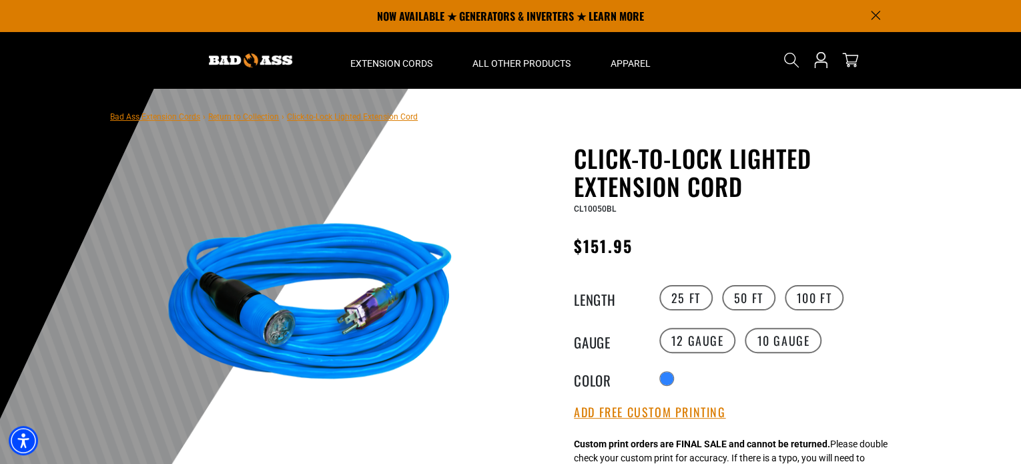
scroll to position [0, 0]
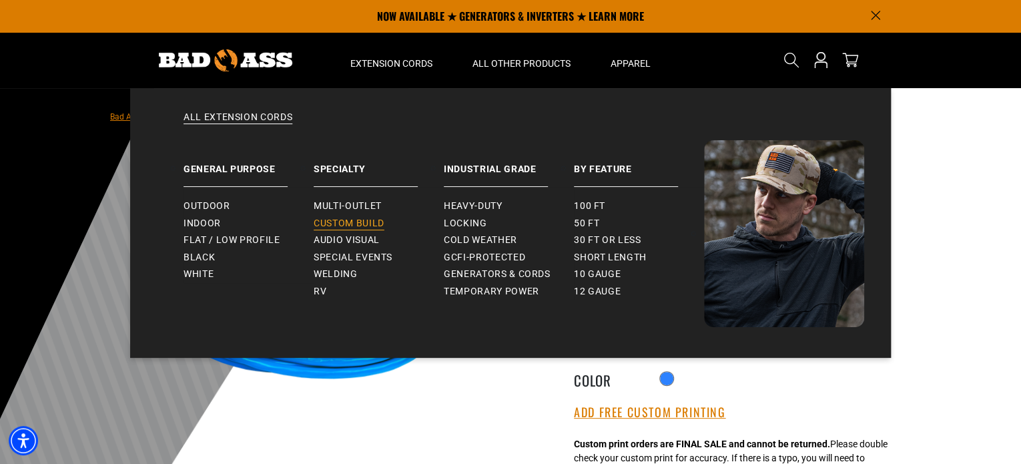
click at [370, 224] on span "Custom Build" at bounding box center [348, 223] width 71 height 12
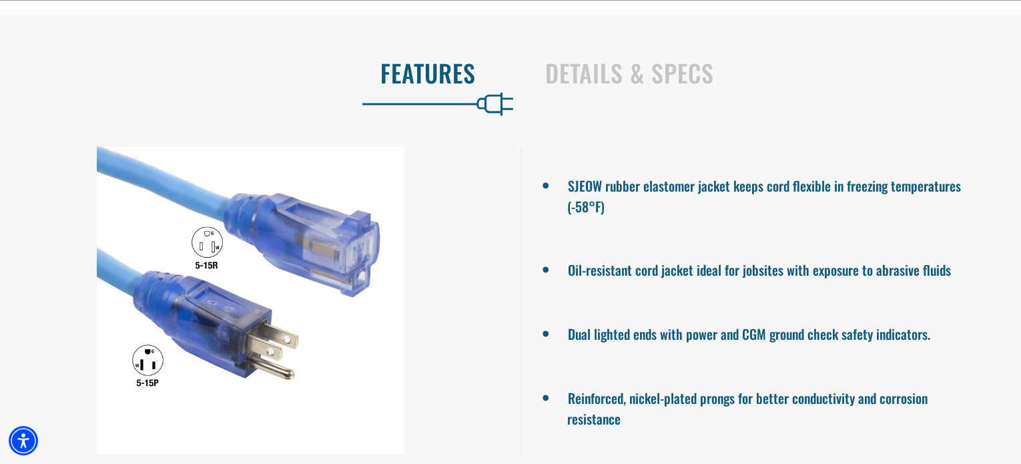
scroll to position [1134, 0]
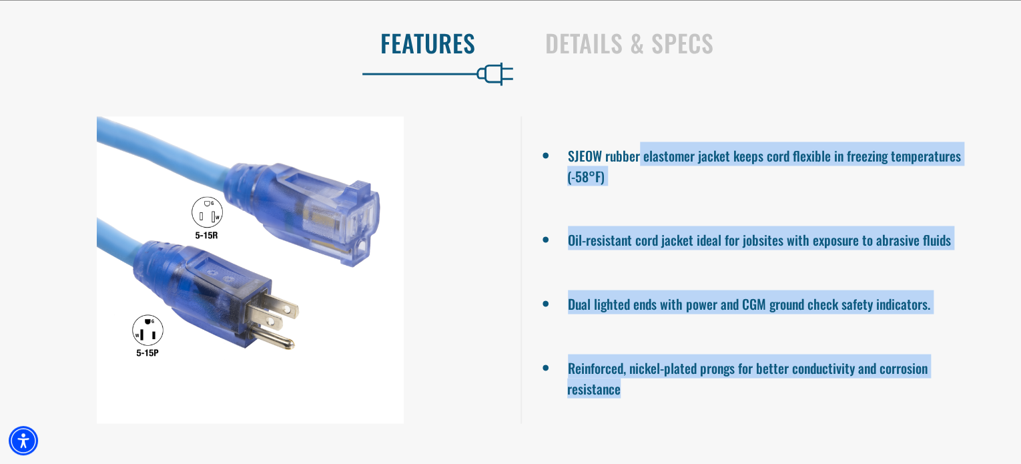
drag, startPoint x: 638, startPoint y: 126, endPoint x: 724, endPoint y: 379, distance: 267.0
click at [724, 379] on ul "SJEOW rubber elastomer jacket keeps cord flexible in freezing temperatures (-58…" at bounding box center [770, 269] width 500 height 307
click at [723, 378] on li "Reinforced, nickel-plated prongs for better conductivity and corrosion resistan…" at bounding box center [770, 376] width 407 height 44
click at [702, 289] on li "Dual lighted ends with power and CGM ground check safety indicators." at bounding box center [770, 301] width 407 height 24
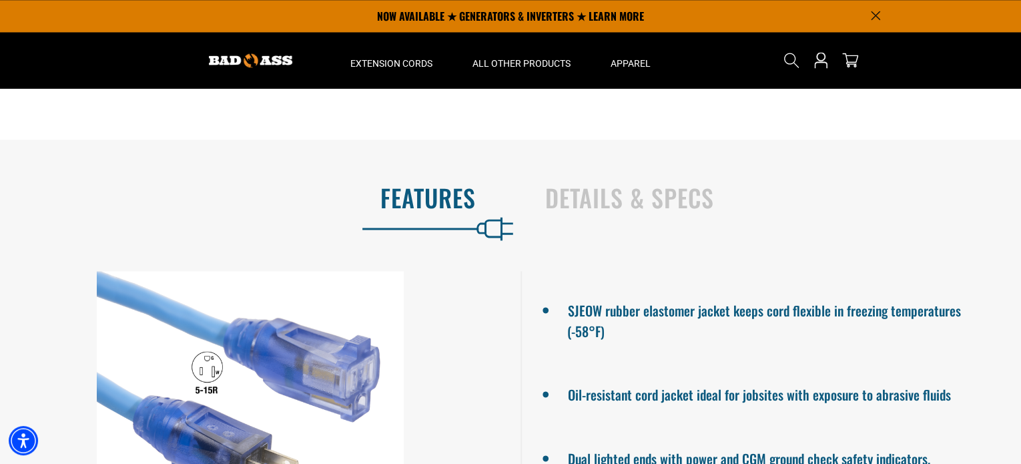
scroll to position [934, 0]
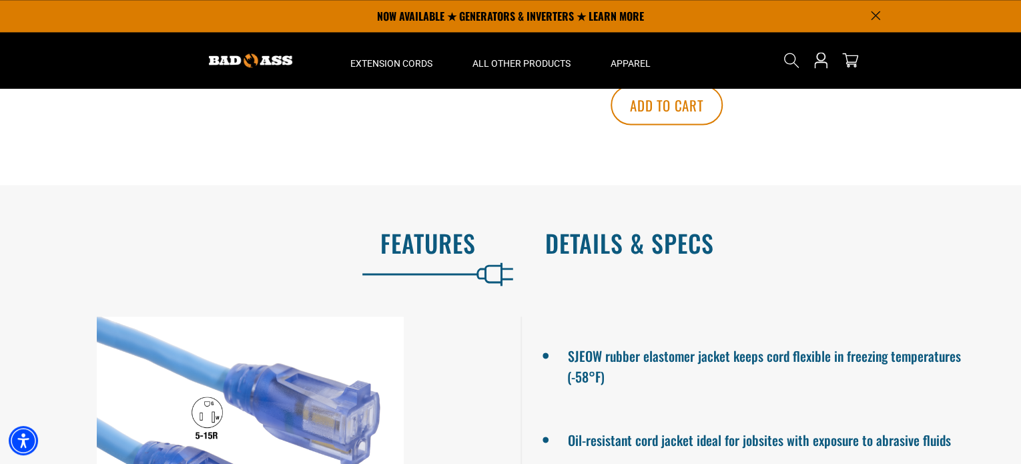
click at [650, 229] on h2 "Details & Specs" at bounding box center [769, 243] width 448 height 28
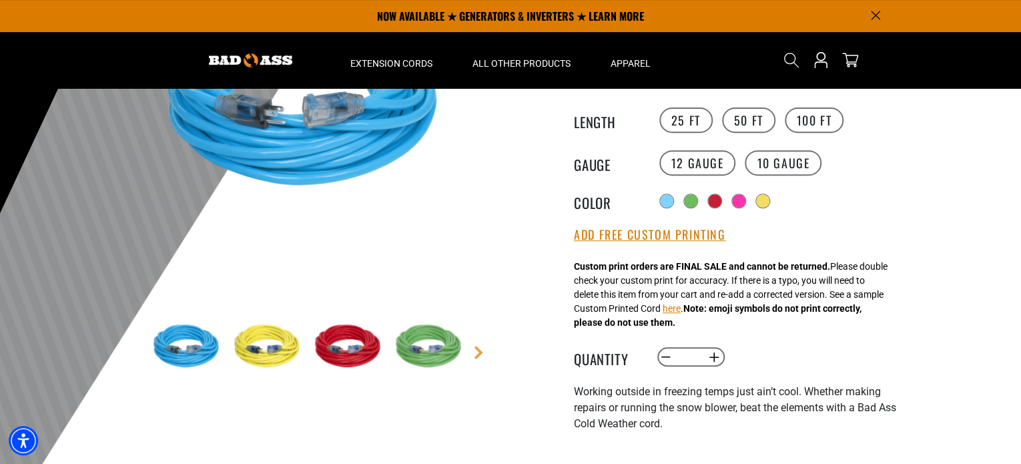
scroll to position [133, 0]
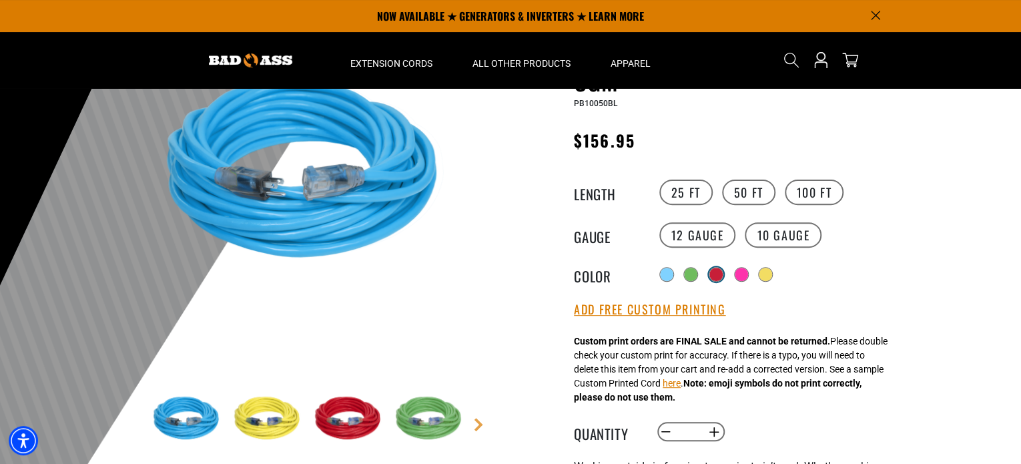
click at [720, 274] on div at bounding box center [715, 273] width 13 height 13
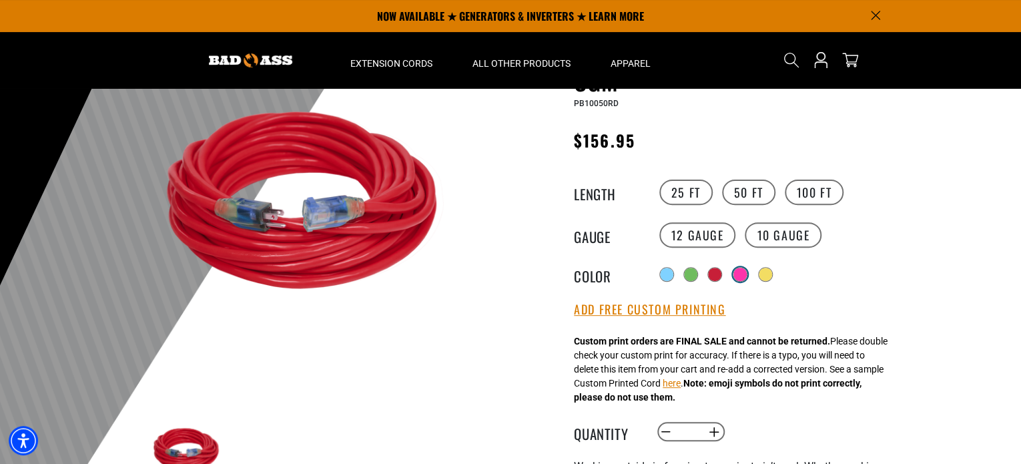
click at [745, 272] on div at bounding box center [739, 273] width 13 height 13
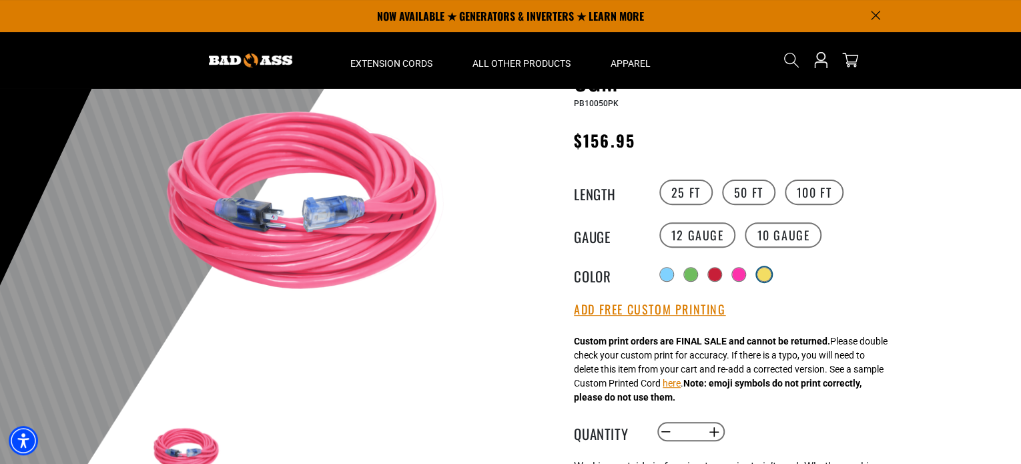
click at [768, 275] on div at bounding box center [763, 273] width 13 height 13
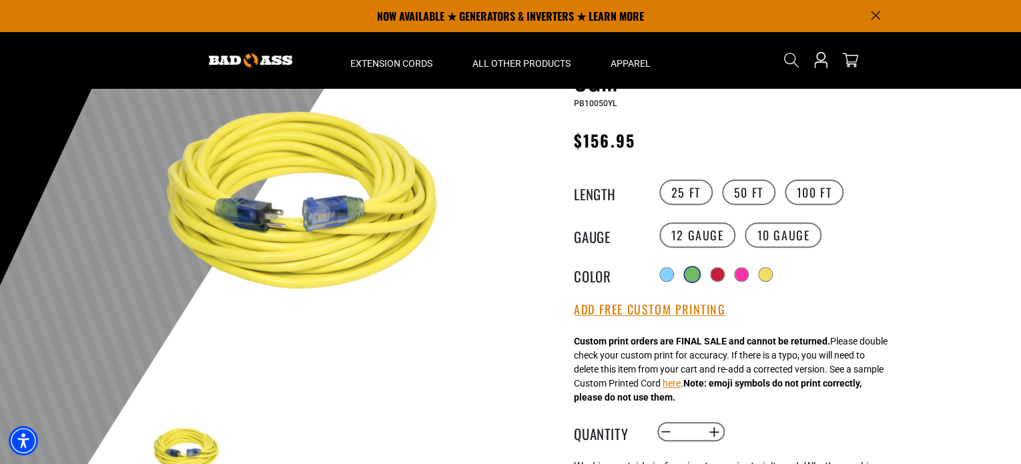
click at [692, 273] on div at bounding box center [691, 273] width 13 height 13
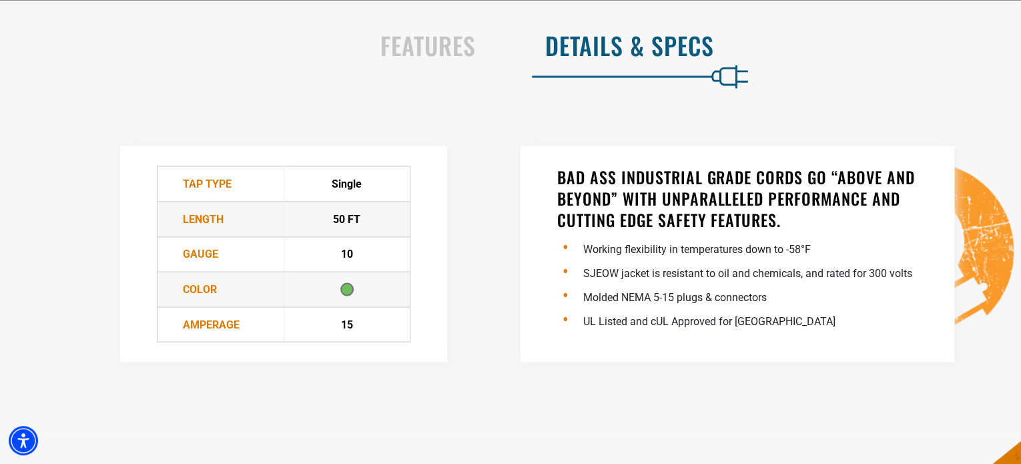
scroll to position [1134, 0]
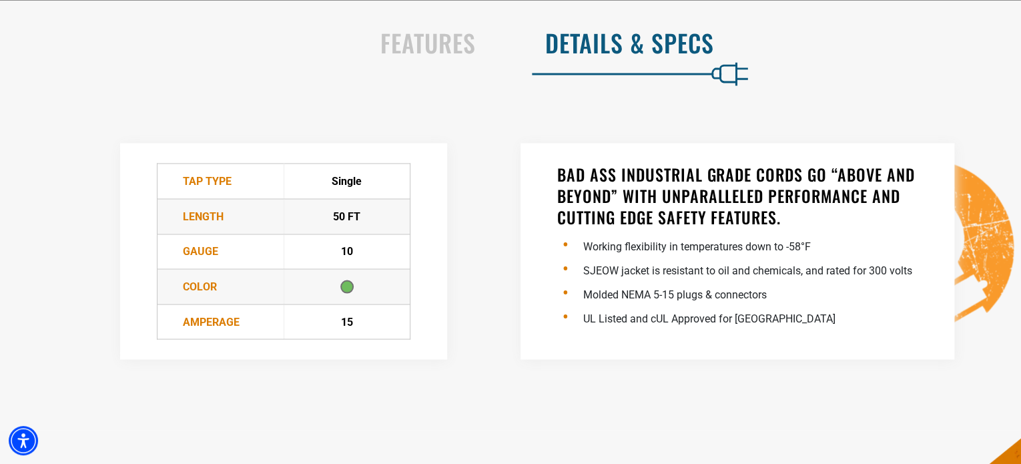
click at [602, 256] on li "SJEOW jacket is resistant to oil and chemicals, and rated for 300 volts" at bounding box center [751, 268] width 334 height 24
copy li "SJEOW"
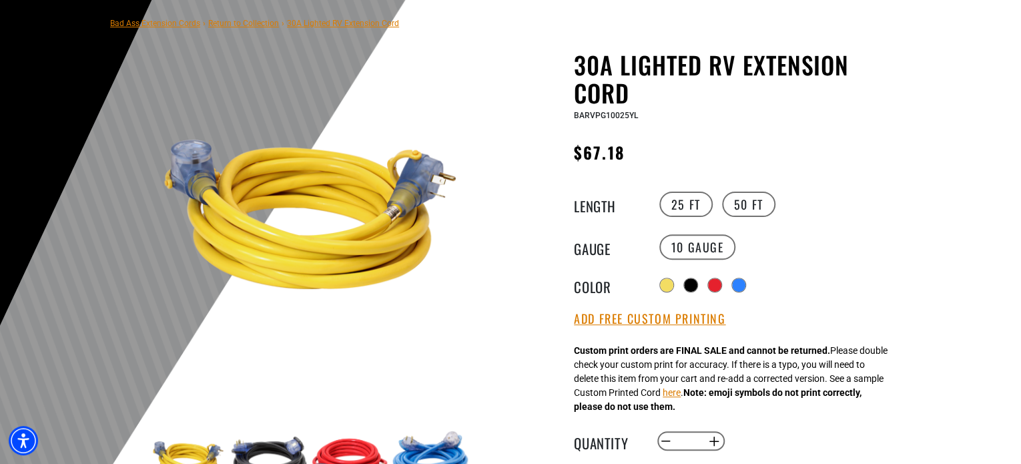
scroll to position [133, 0]
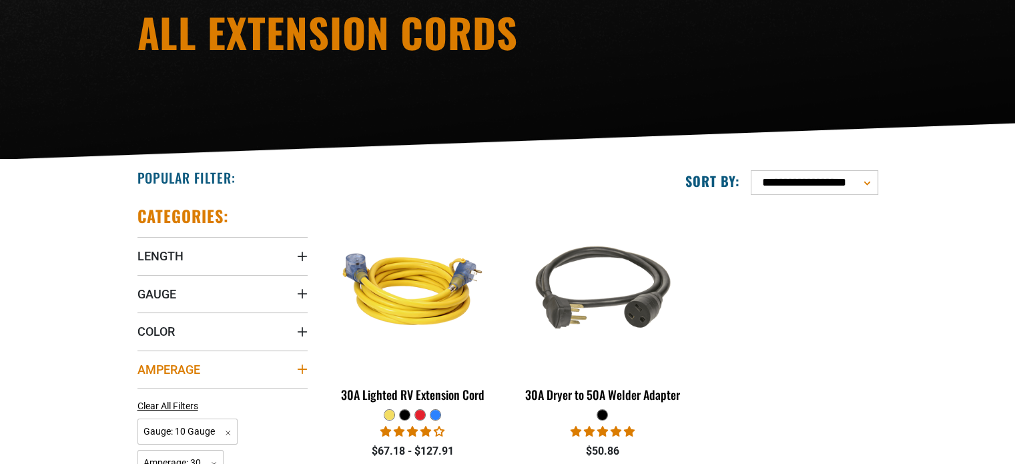
scroll to position [267, 0]
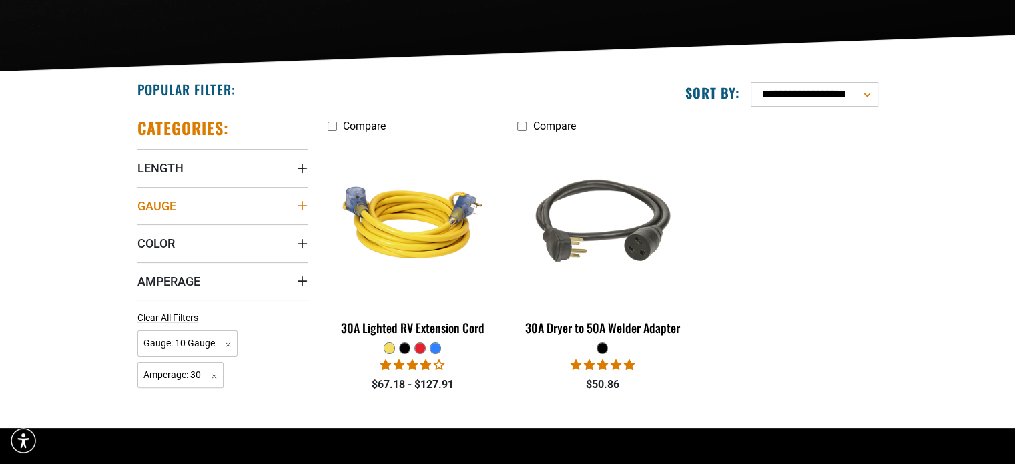
click at [301, 200] on icon "Gauge" at bounding box center [302, 205] width 11 height 11
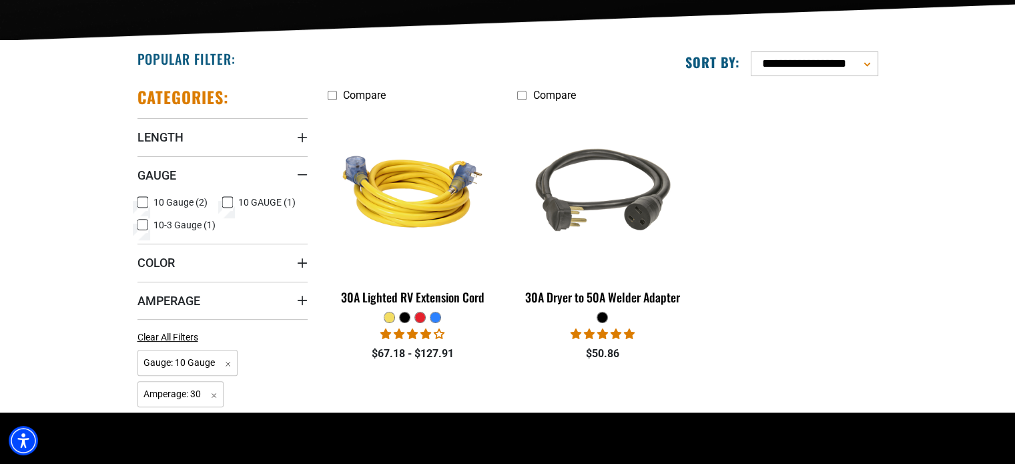
scroll to position [400, 0]
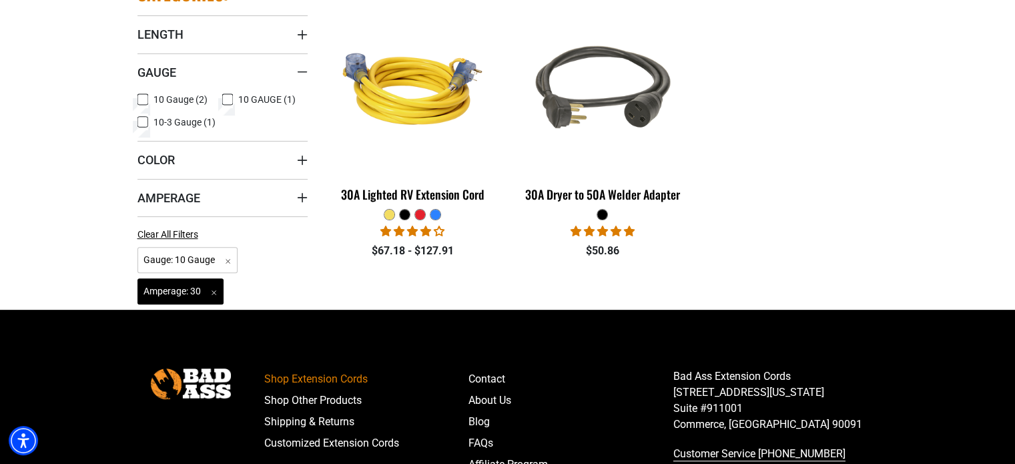
click at [217, 291] on span "Amperage: 30 Remove filter" at bounding box center [180, 291] width 87 height 26
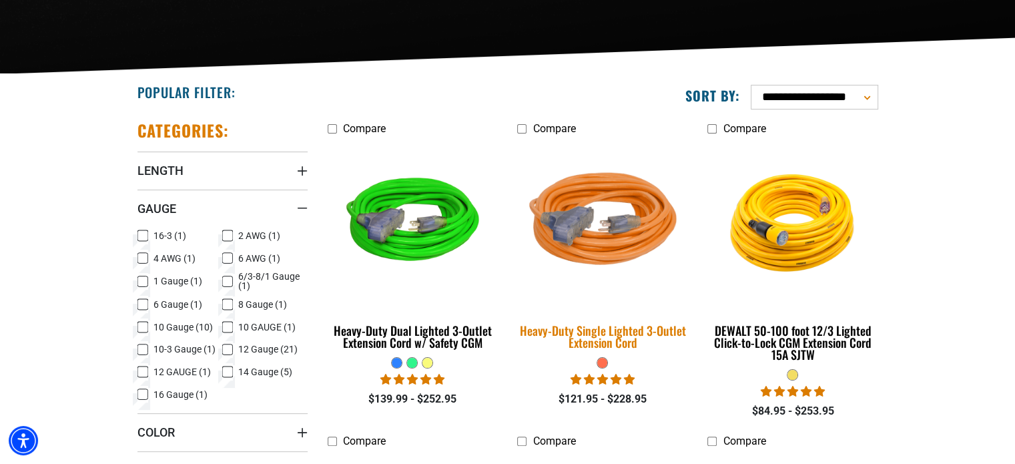
scroll to position [267, 0]
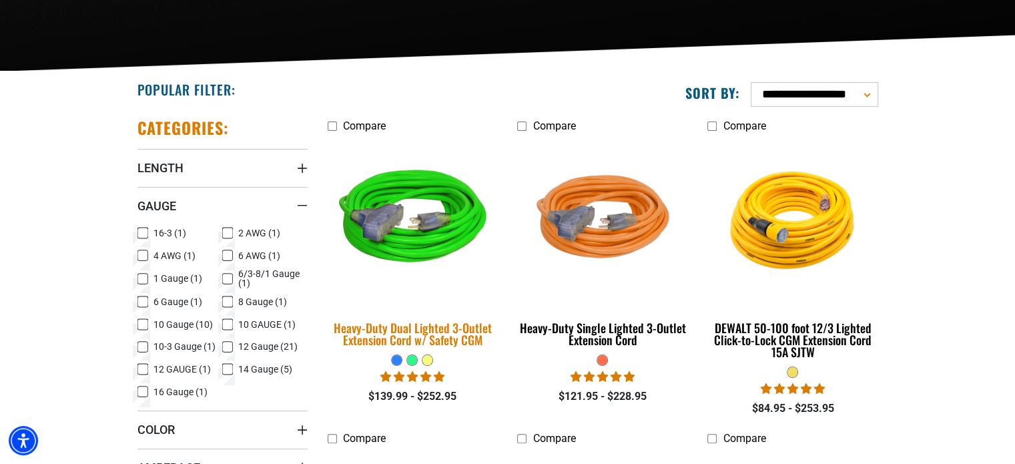
click at [428, 243] on img at bounding box center [412, 222] width 187 height 171
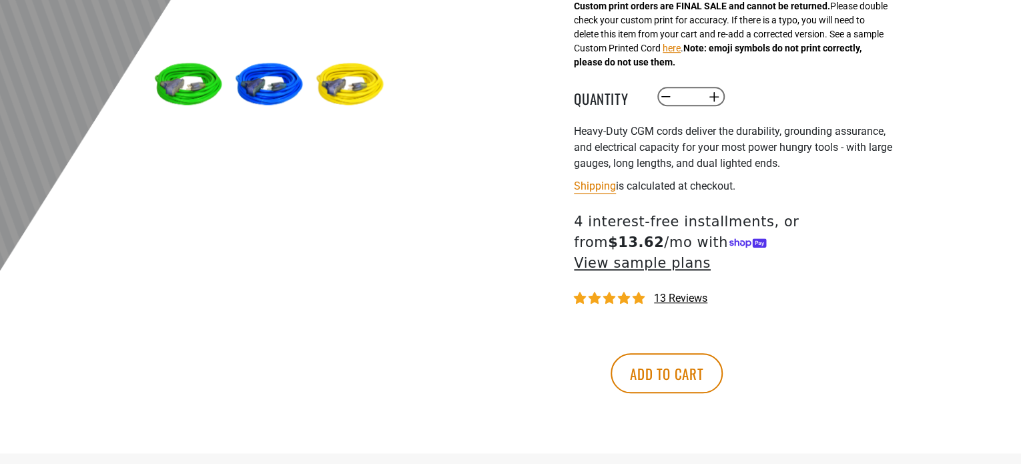
scroll to position [467, 0]
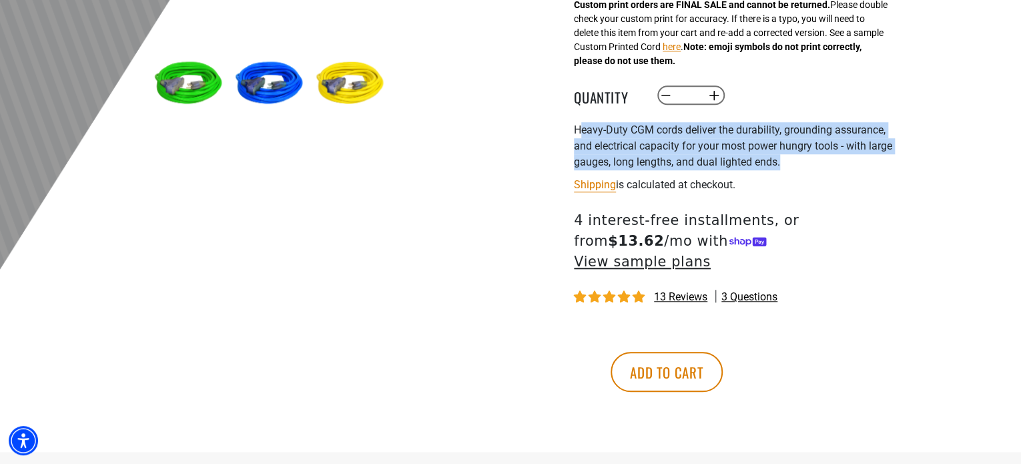
drag, startPoint x: 578, startPoint y: 137, endPoint x: 784, endPoint y: 170, distance: 208.8
click at [784, 170] on div "Heavy-Duty CGM cords deliver the durability, grounding assurance, and electrica…" at bounding box center [737, 146] width 327 height 48
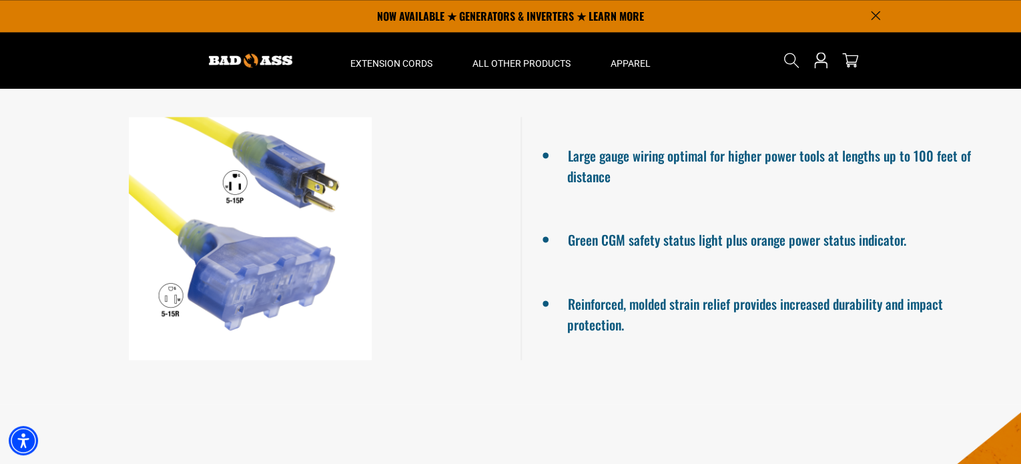
scroll to position [867, 0]
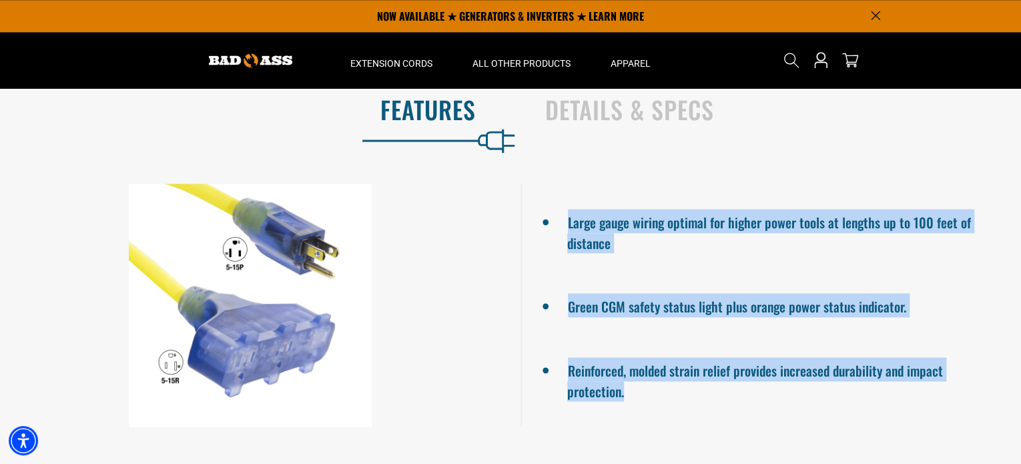
drag, startPoint x: 568, startPoint y: 195, endPoint x: 678, endPoint y: 346, distance: 186.6
click at [676, 370] on ul "Large gauge wiring optimal for higher power tools at lengths up to 100 feet of …" at bounding box center [770, 304] width 500 height 243
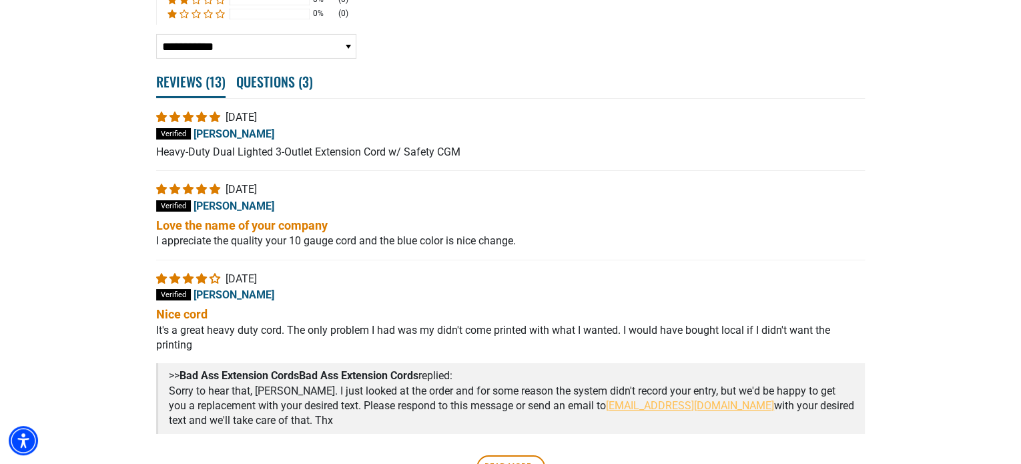
scroll to position [2401, 0]
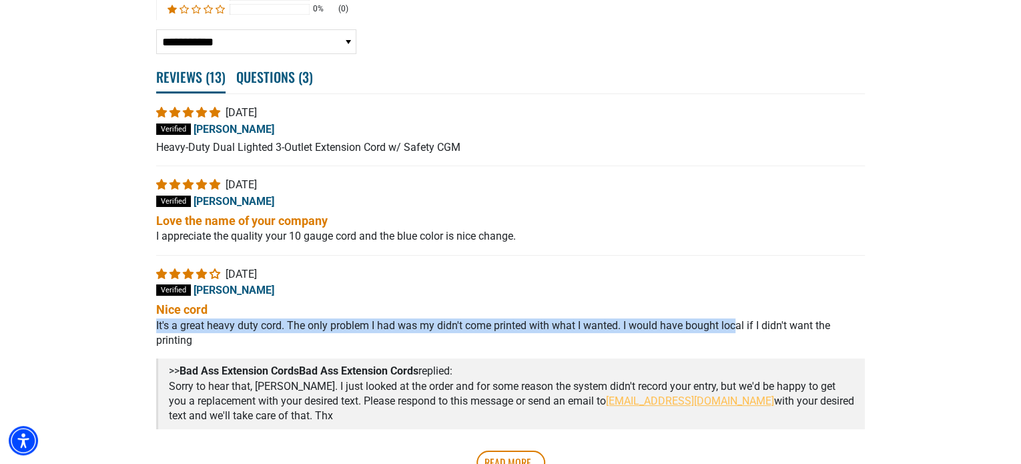
drag, startPoint x: 350, startPoint y: 308, endPoint x: 715, endPoint y: 313, distance: 365.6
click at [731, 314] on div "Nice cord It's a great heavy duty cord. The only problem I had was my didn't co…" at bounding box center [510, 324] width 708 height 47
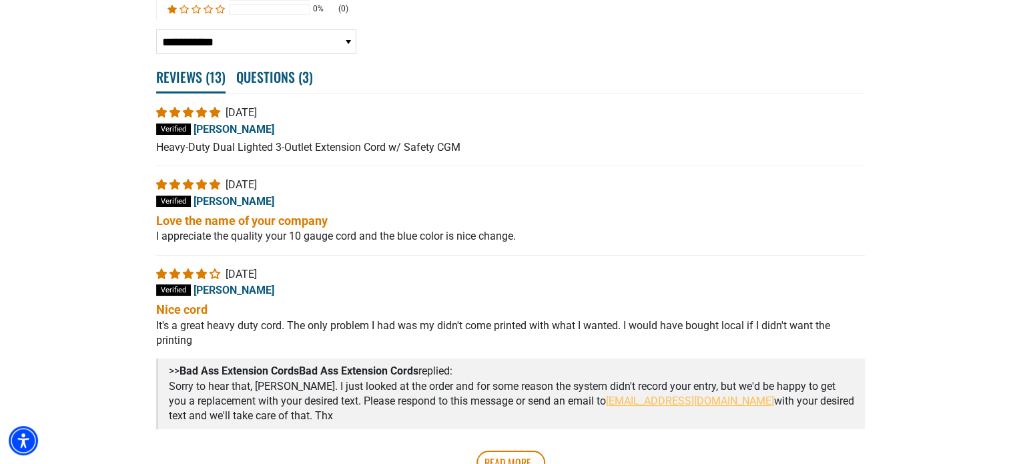
click at [479, 322] on p "It's a great heavy duty cord. The only problem I had was my didn't come printed…" at bounding box center [510, 333] width 708 height 30
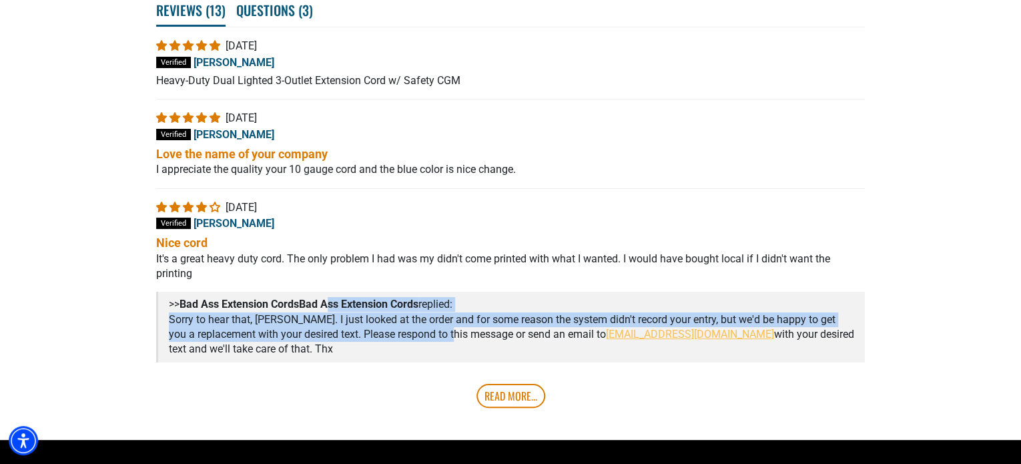
drag, startPoint x: 465, startPoint y: 314, endPoint x: 339, endPoint y: 295, distance: 127.5
click at [339, 295] on div ">> Bad Ass Extension Cords replied: Sorry to hear that, [PERSON_NAME]. I just l…" at bounding box center [510, 326] width 708 height 71
click at [388, 312] on p "Sorry to hear that, [PERSON_NAME]. I just looked at the order and for some reas…" at bounding box center [511, 334] width 685 height 45
click at [444, 291] on div ">> Bad Ass Extension Cords replied:" at bounding box center [511, 301] width 685 height 20
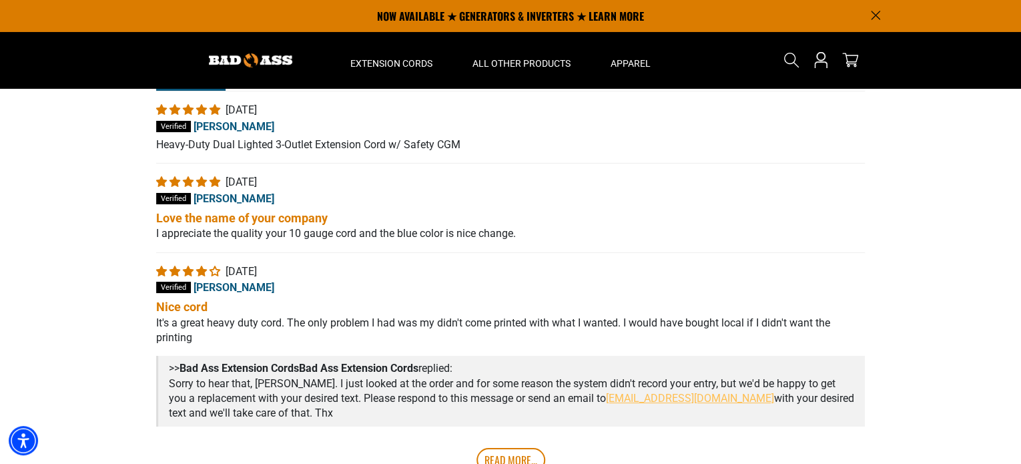
scroll to position [2401, 0]
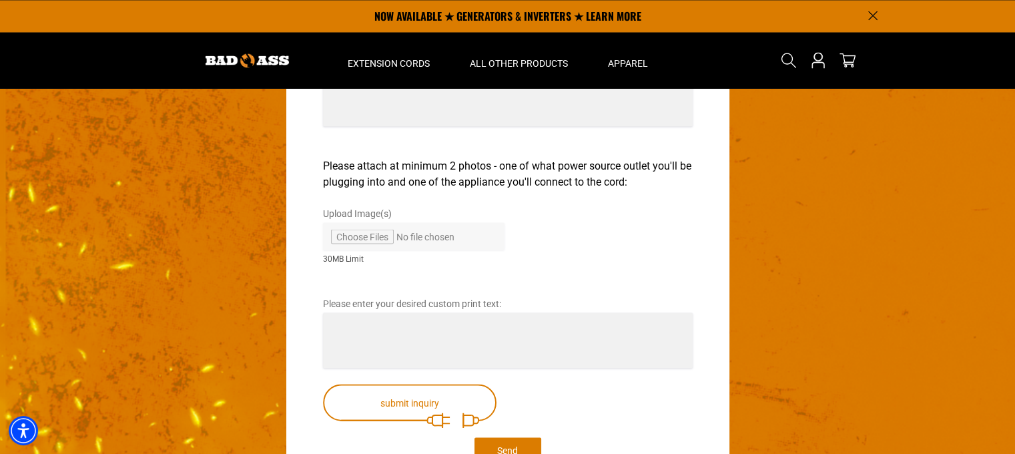
scroll to position [2335, 0]
